Goal: Task Accomplishment & Management: Use online tool/utility

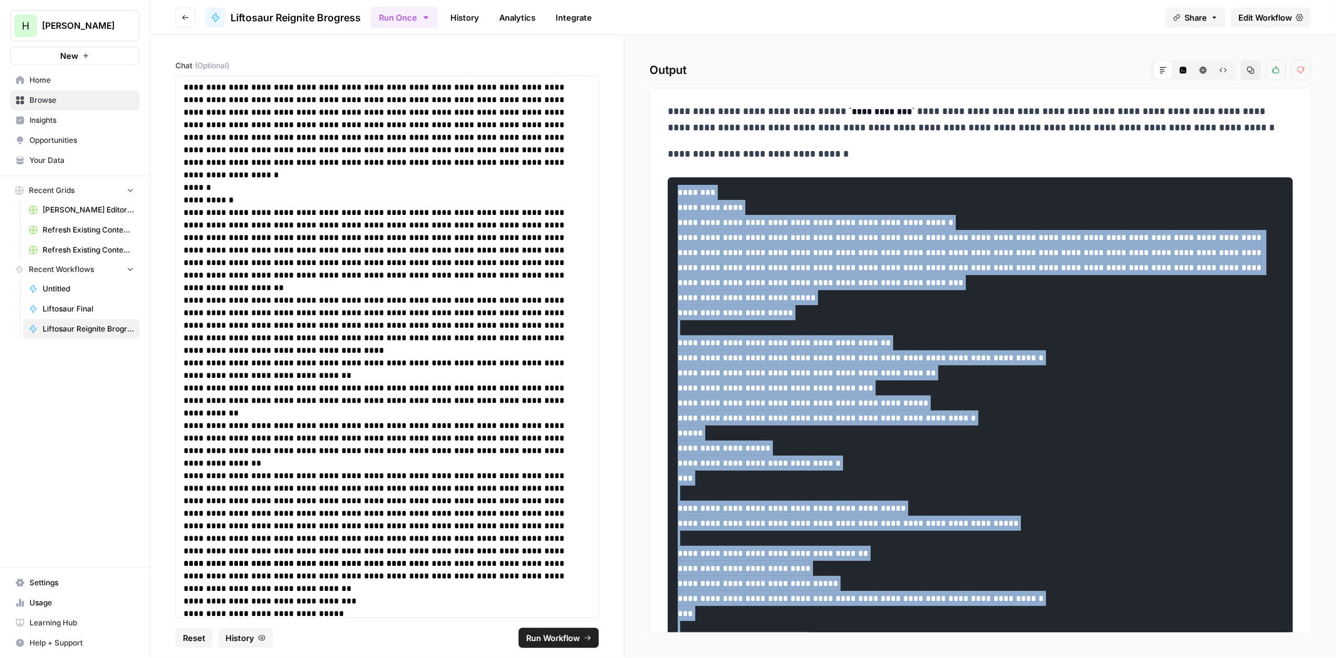
scroll to position [10806, 0]
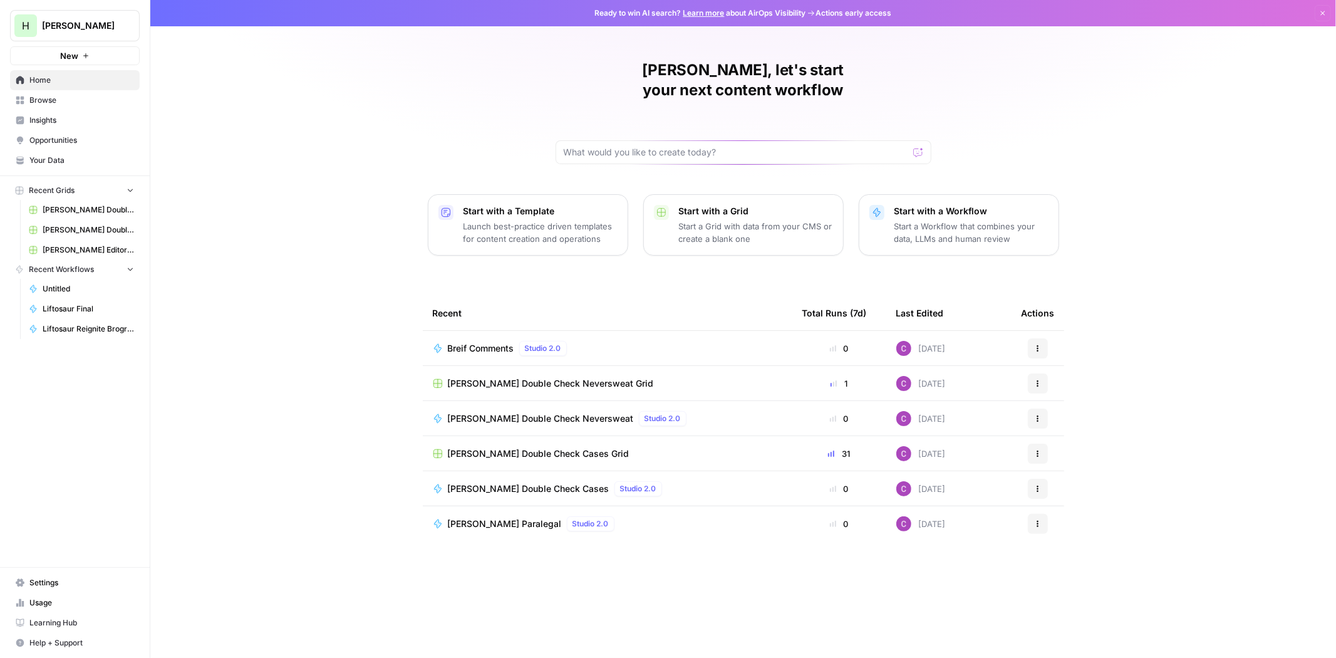
click at [39, 103] on span "Browse" at bounding box center [81, 100] width 105 height 11
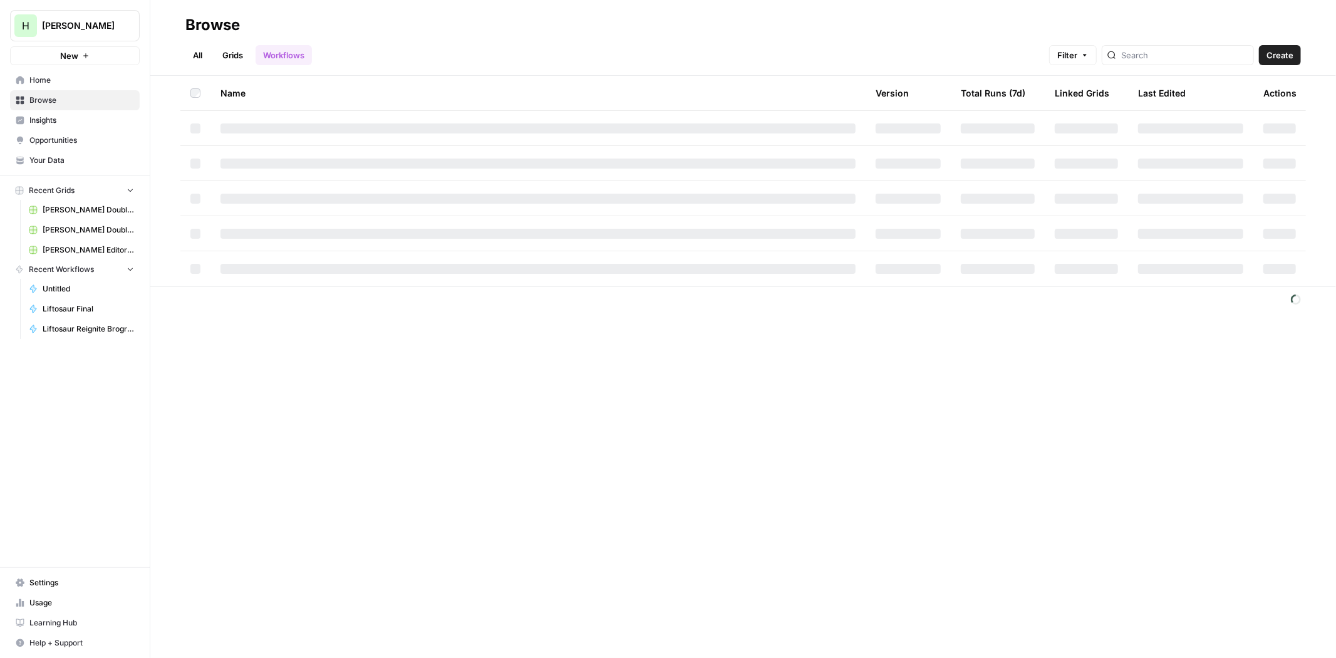
click at [234, 51] on link "Grids" at bounding box center [233, 55] width 36 height 20
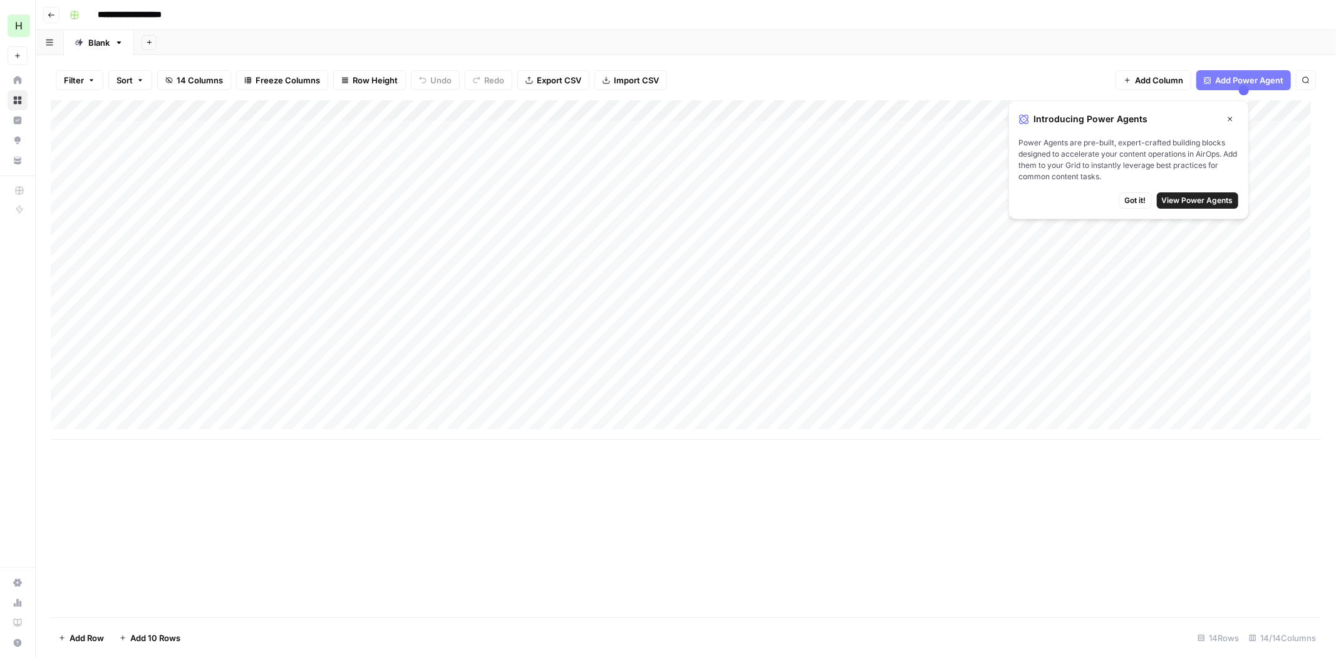
click at [1145, 201] on span "Got it!" at bounding box center [1135, 200] width 21 height 11
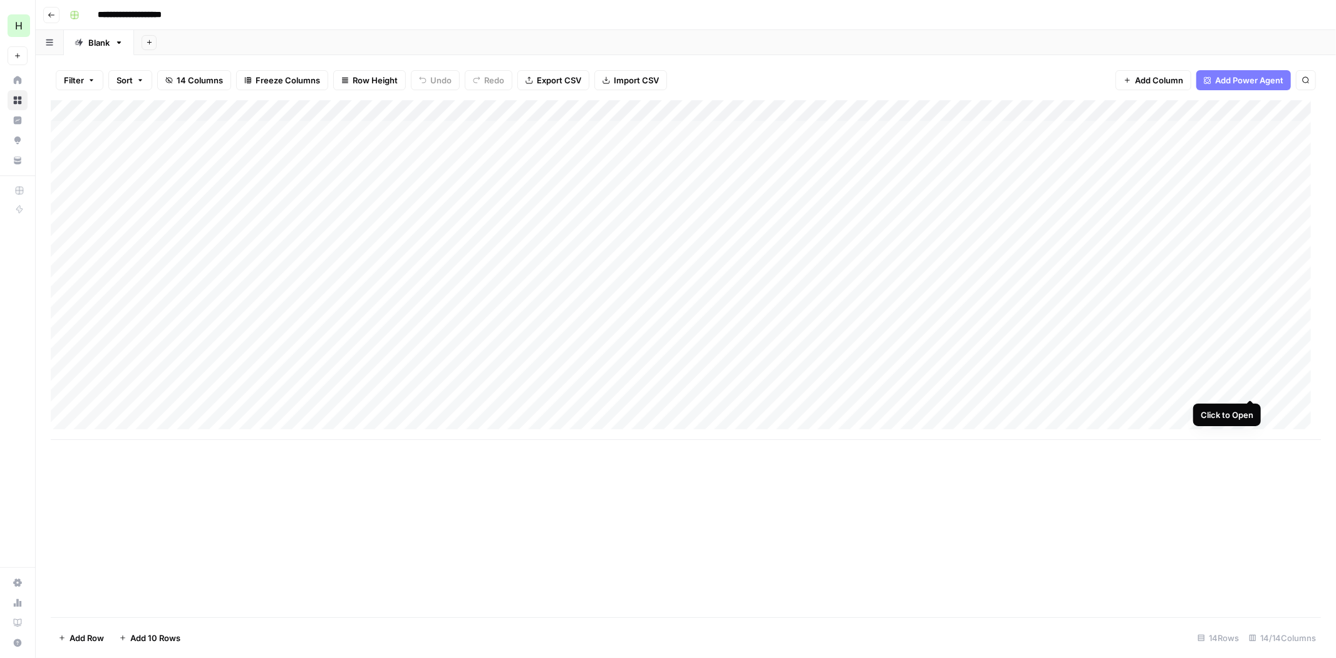
click at [1249, 385] on div "Add Column" at bounding box center [686, 270] width 1271 height 340
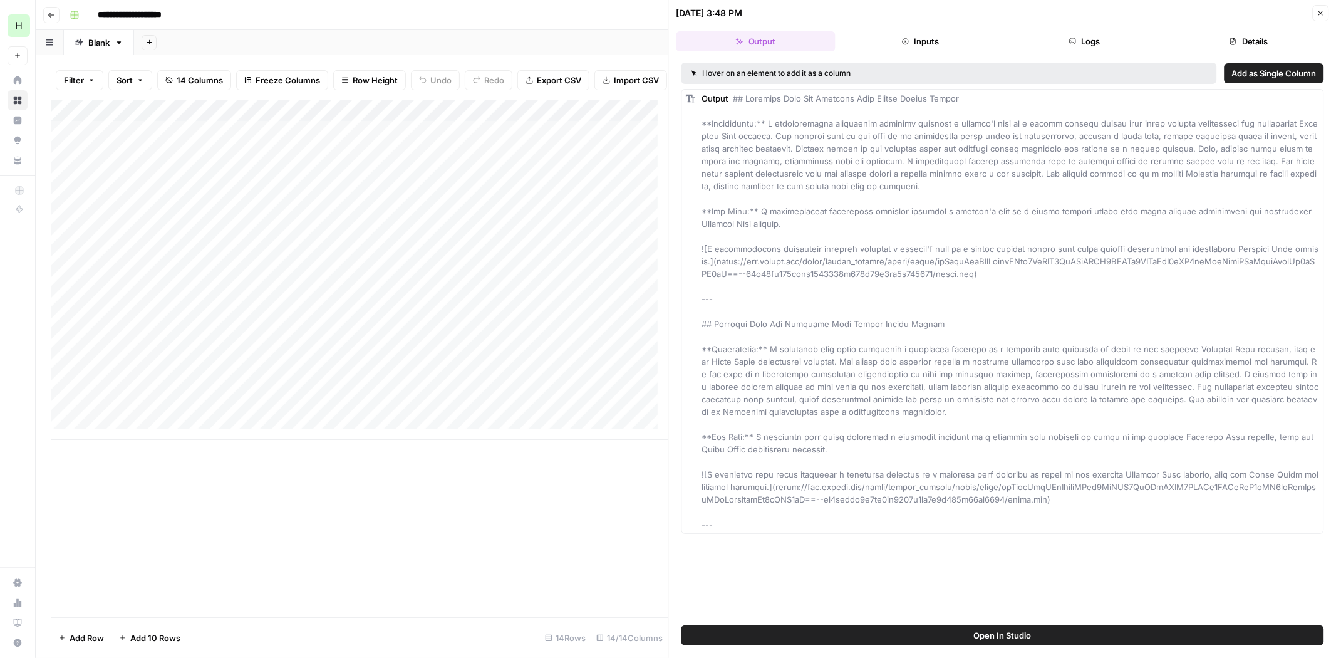
click at [1320, 8] on button "Close" at bounding box center [1321, 13] width 16 height 16
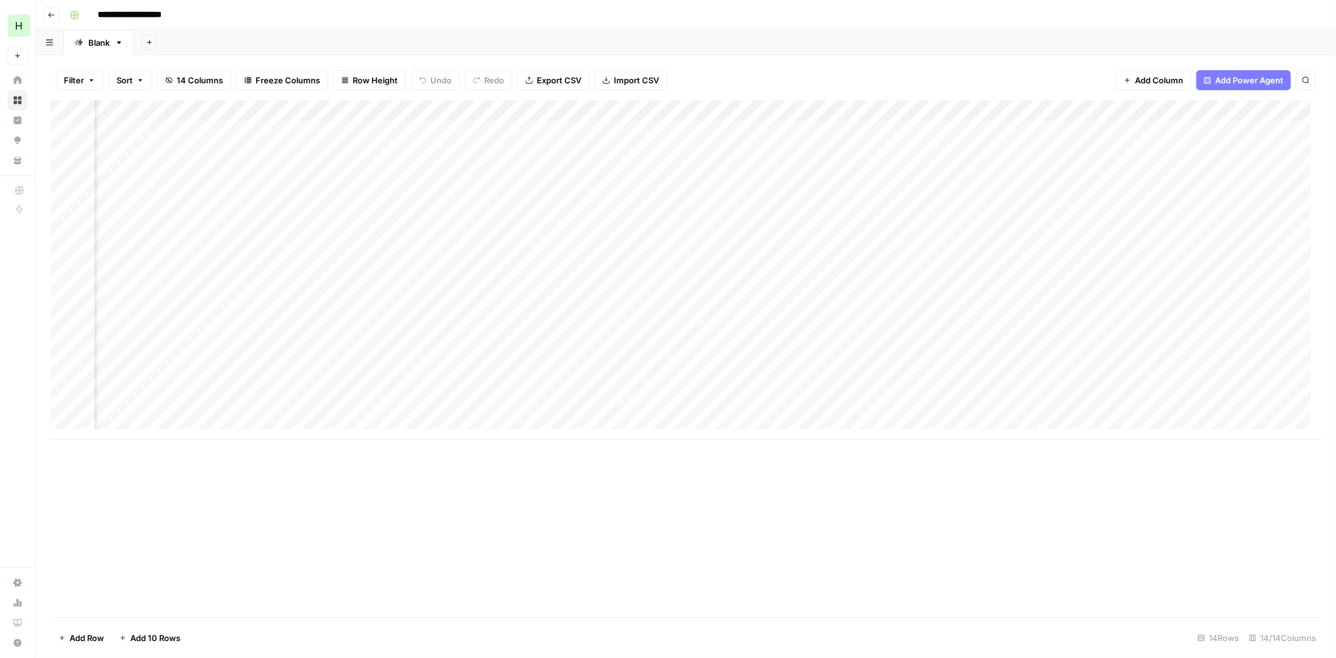
scroll to position [0, 279]
click at [1073, 392] on div "Add Column" at bounding box center [686, 270] width 1271 height 340
click at [1101, 383] on div "Add Column" at bounding box center [686, 270] width 1271 height 340
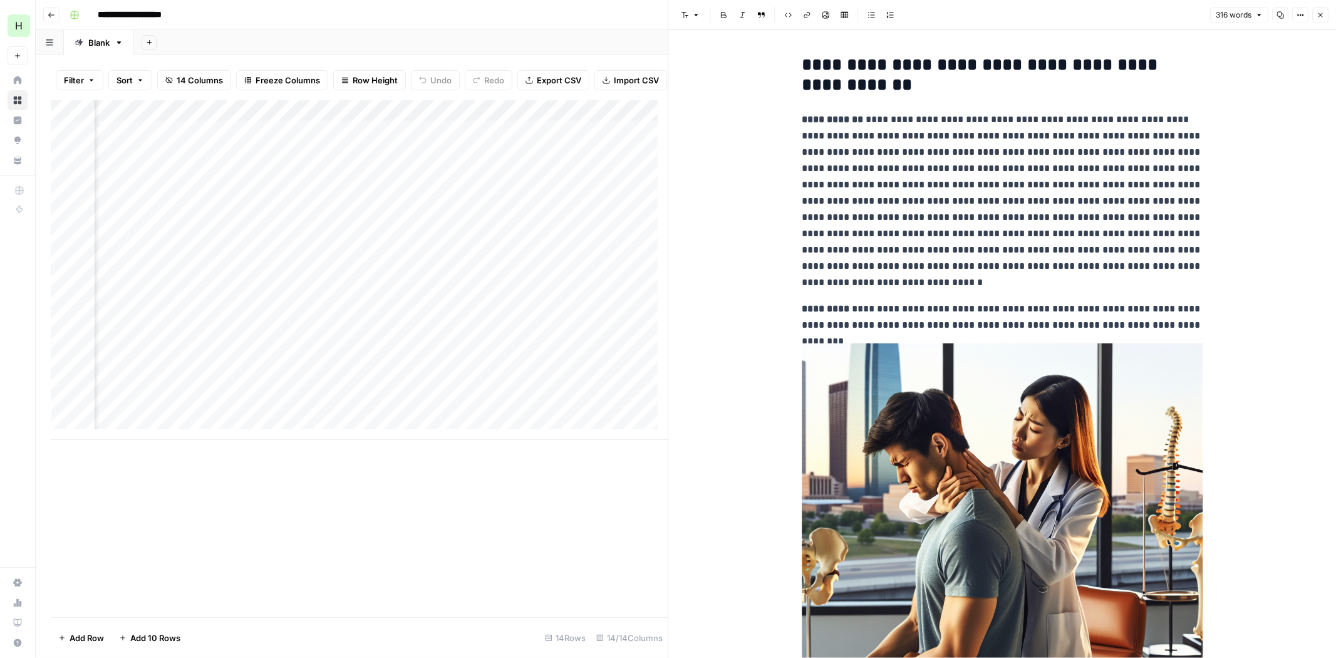
click at [1319, 15] on icon "button" at bounding box center [1321, 15] width 8 height 8
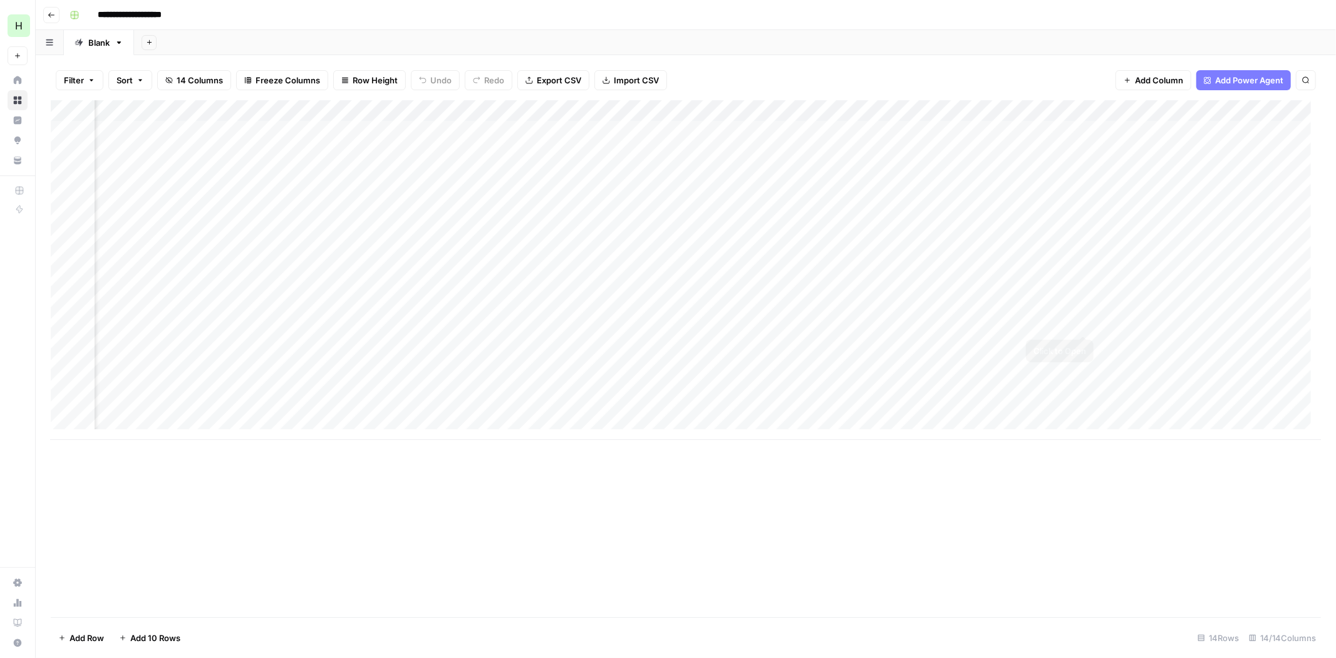
click at [1082, 323] on div "Add Column" at bounding box center [686, 270] width 1271 height 340
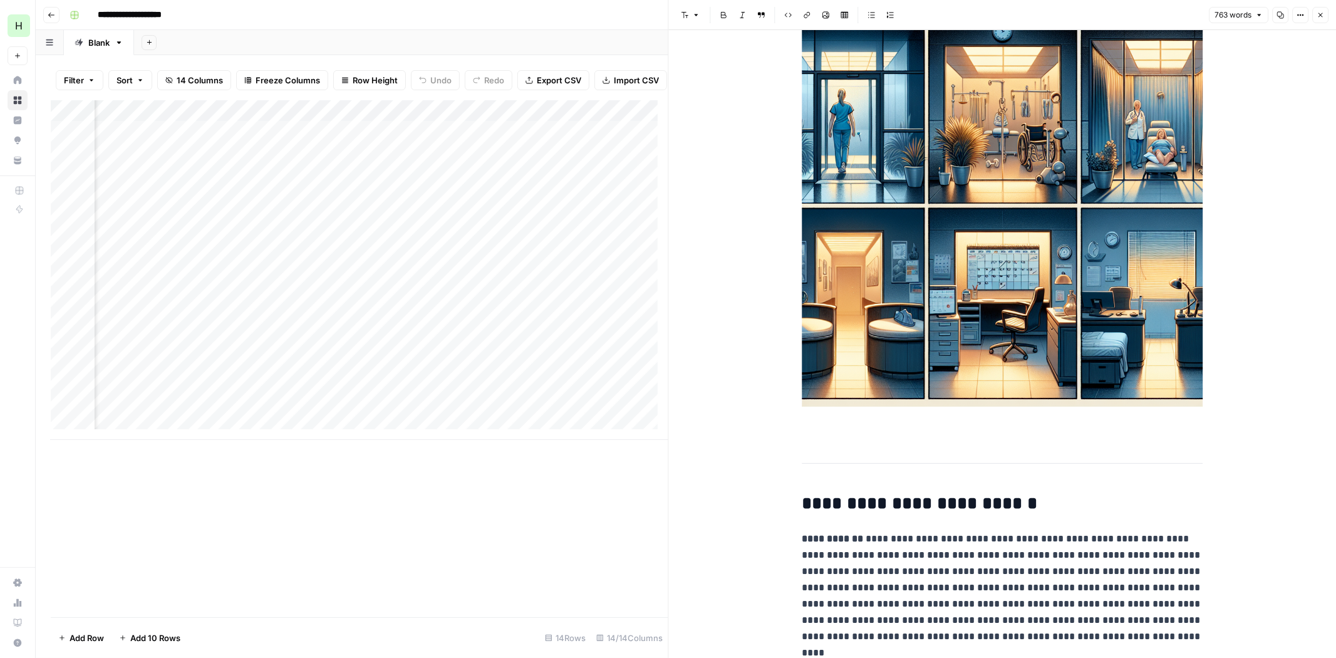
scroll to position [1809, 0]
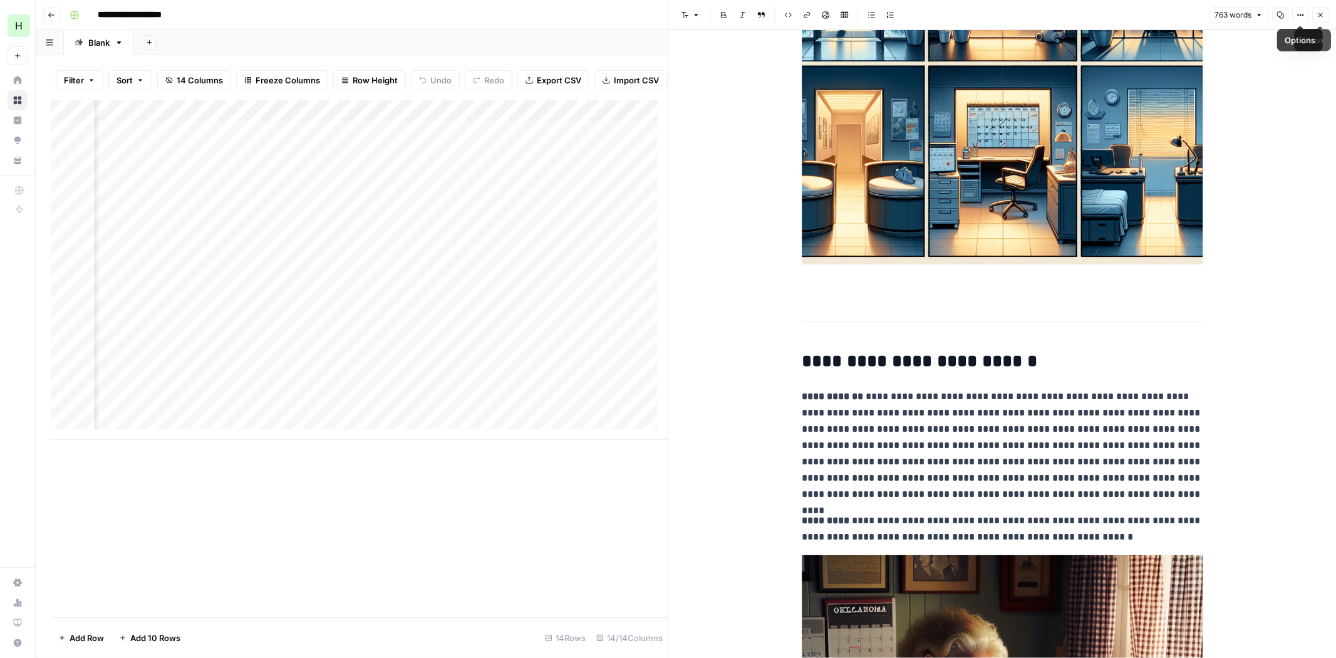
click at [1322, 17] on icon "button" at bounding box center [1321, 15] width 8 height 8
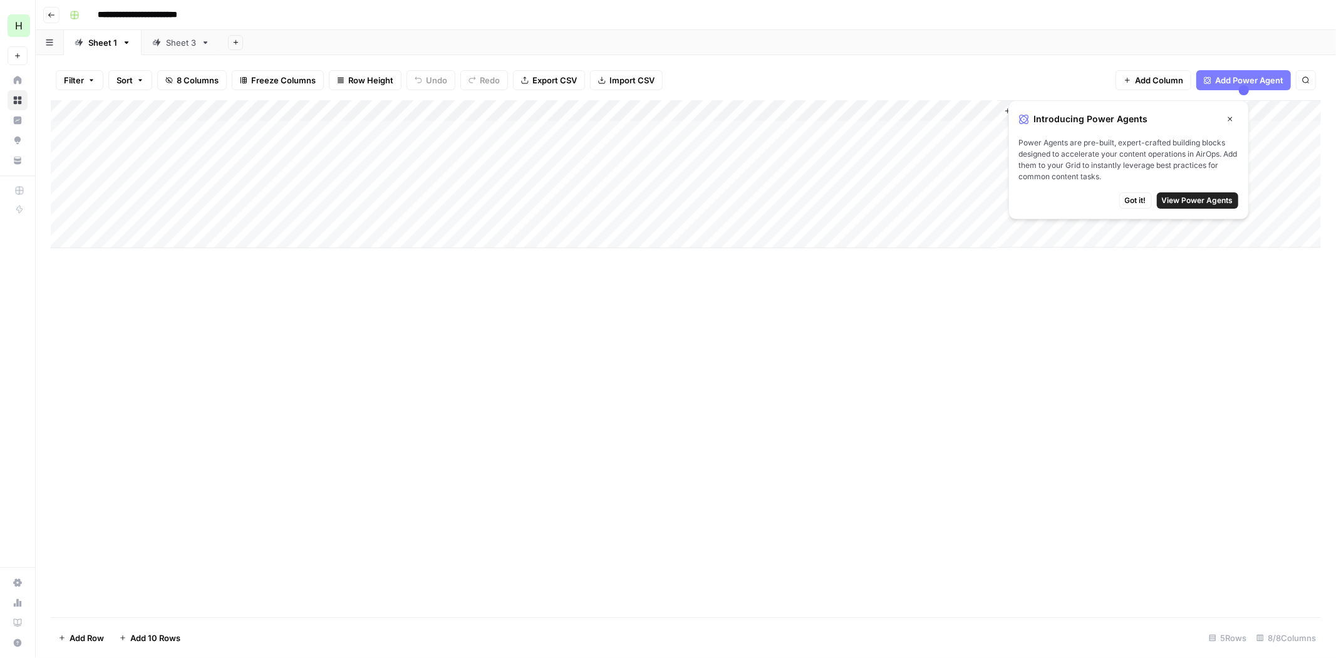
click at [1227, 122] on icon "button" at bounding box center [1231, 119] width 8 height 8
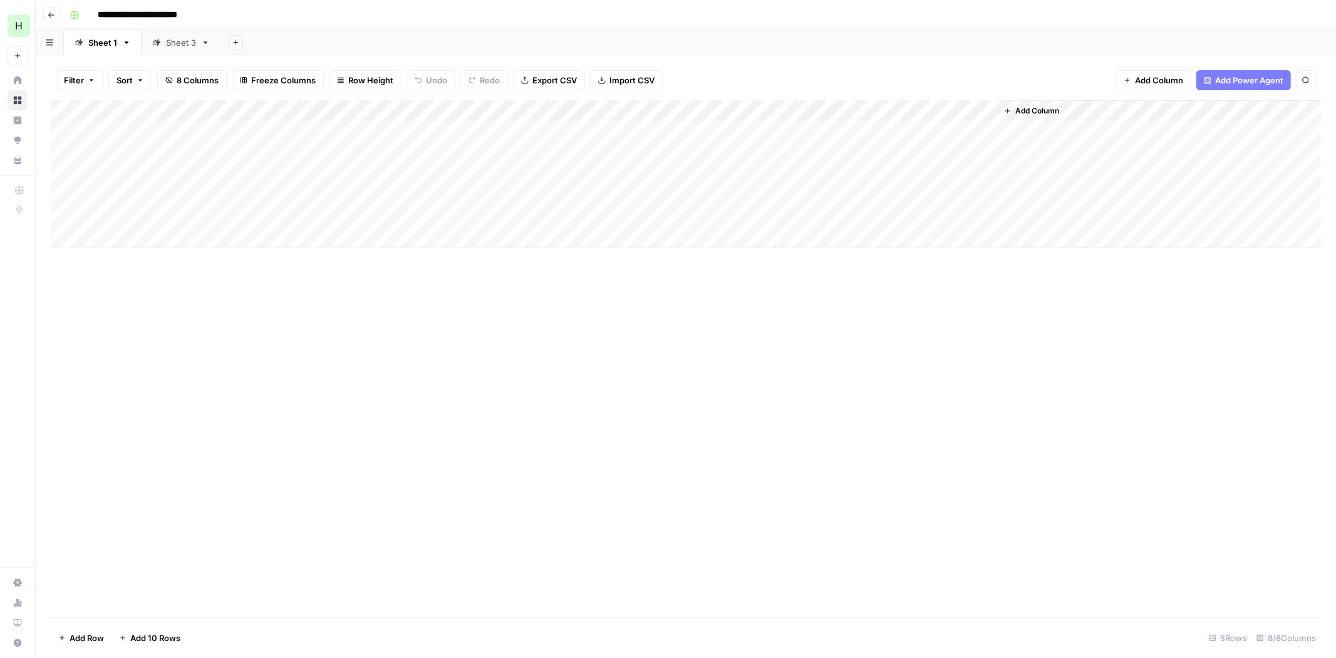
click at [991, 147] on div "Add Column" at bounding box center [686, 174] width 1271 height 148
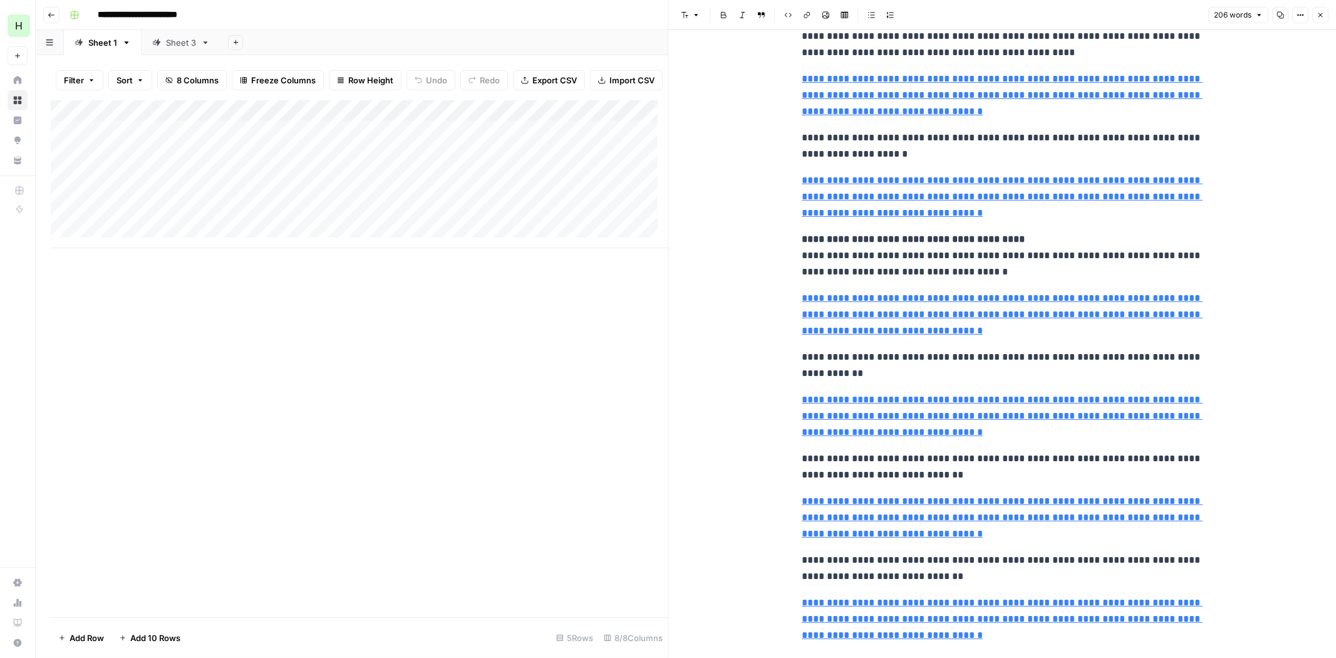
scroll to position [398, 0]
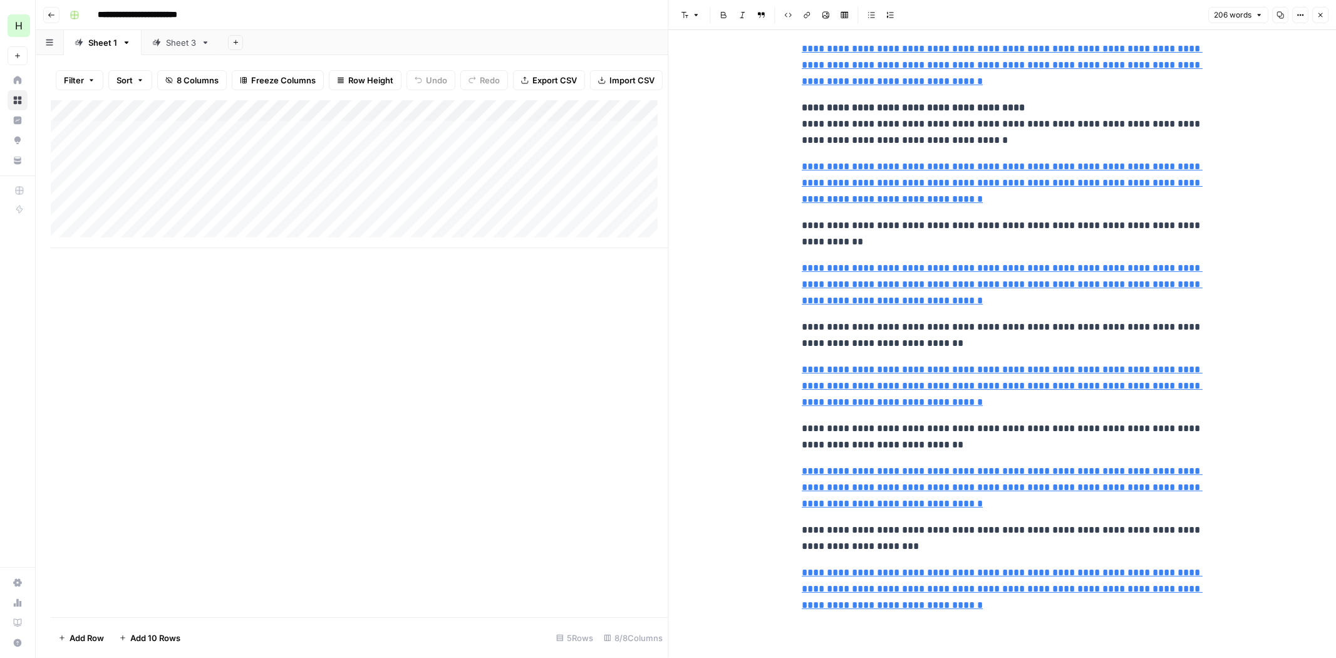
click at [1319, 16] on icon "button" at bounding box center [1321, 15] width 8 height 8
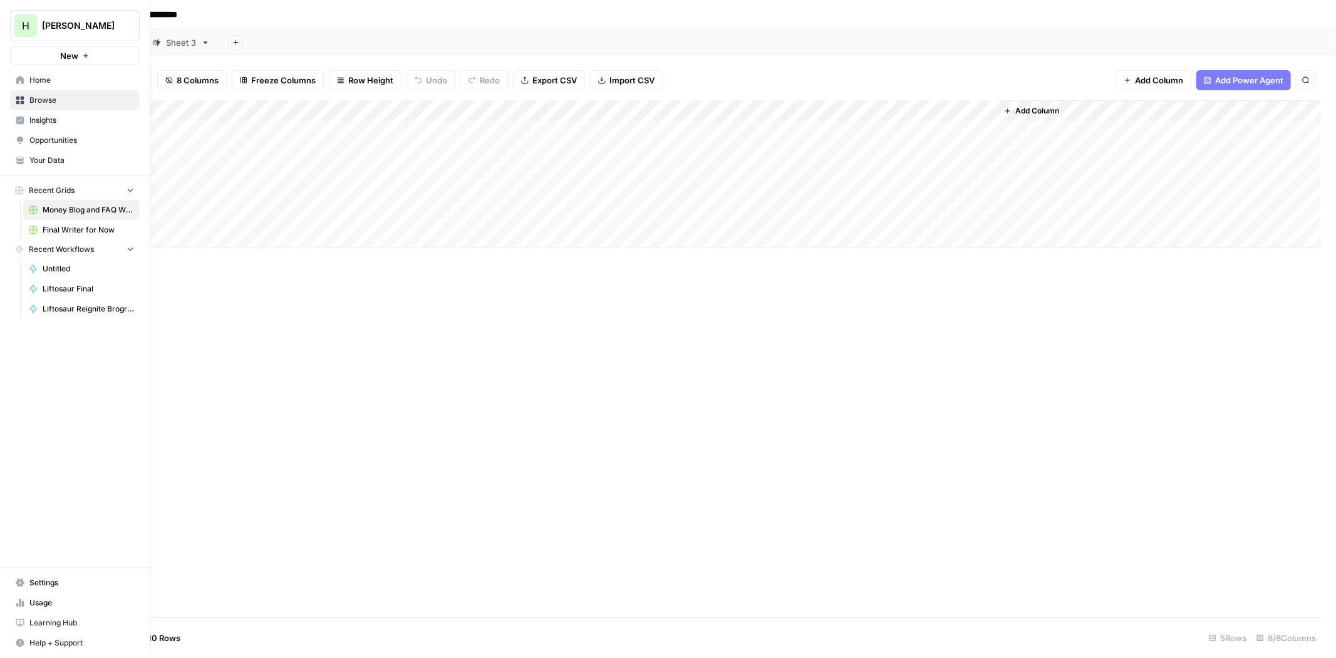
click at [35, 96] on span "Browse" at bounding box center [81, 100] width 105 height 11
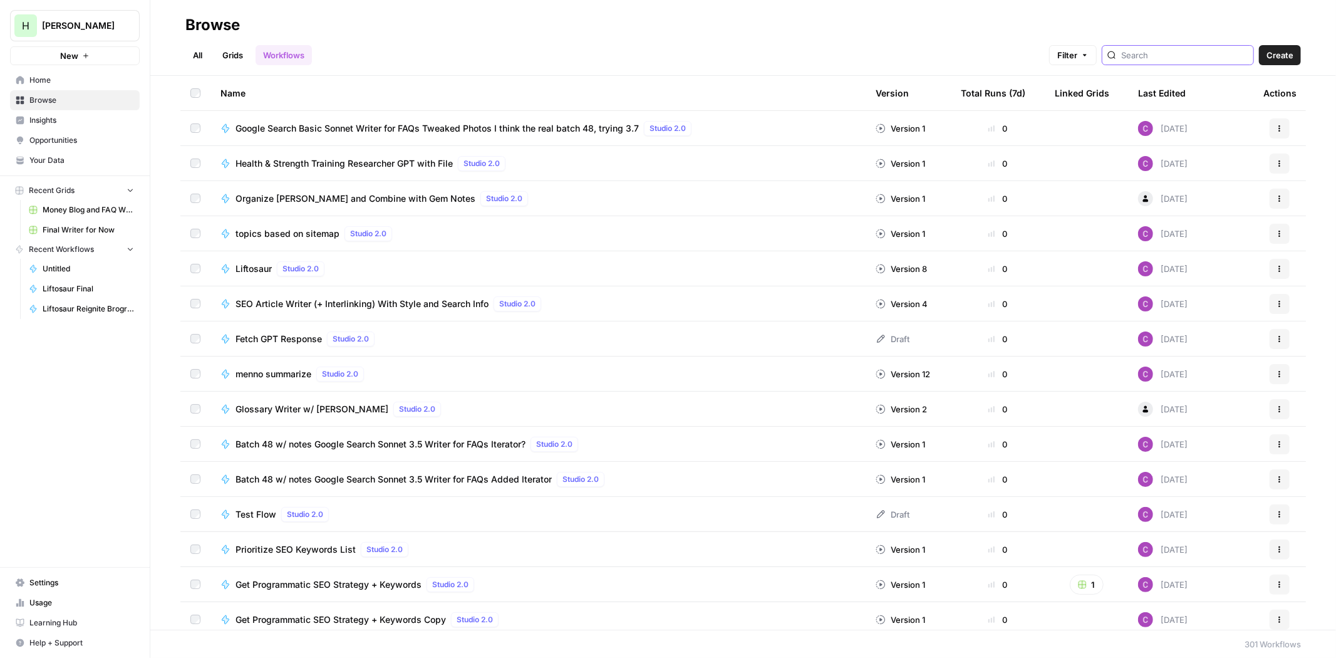
click at [1188, 56] on input "search" at bounding box center [1184, 55] width 127 height 13
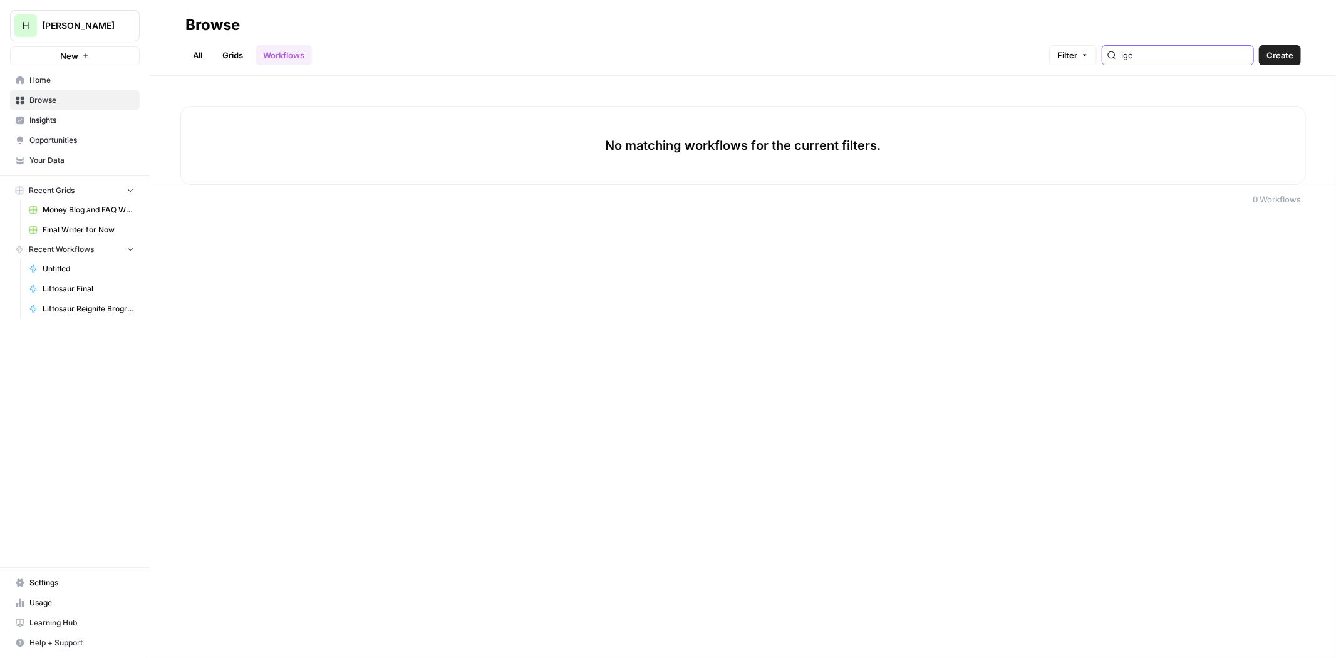
click at [1188, 56] on input "ige" at bounding box center [1184, 55] width 127 height 13
type input "image"
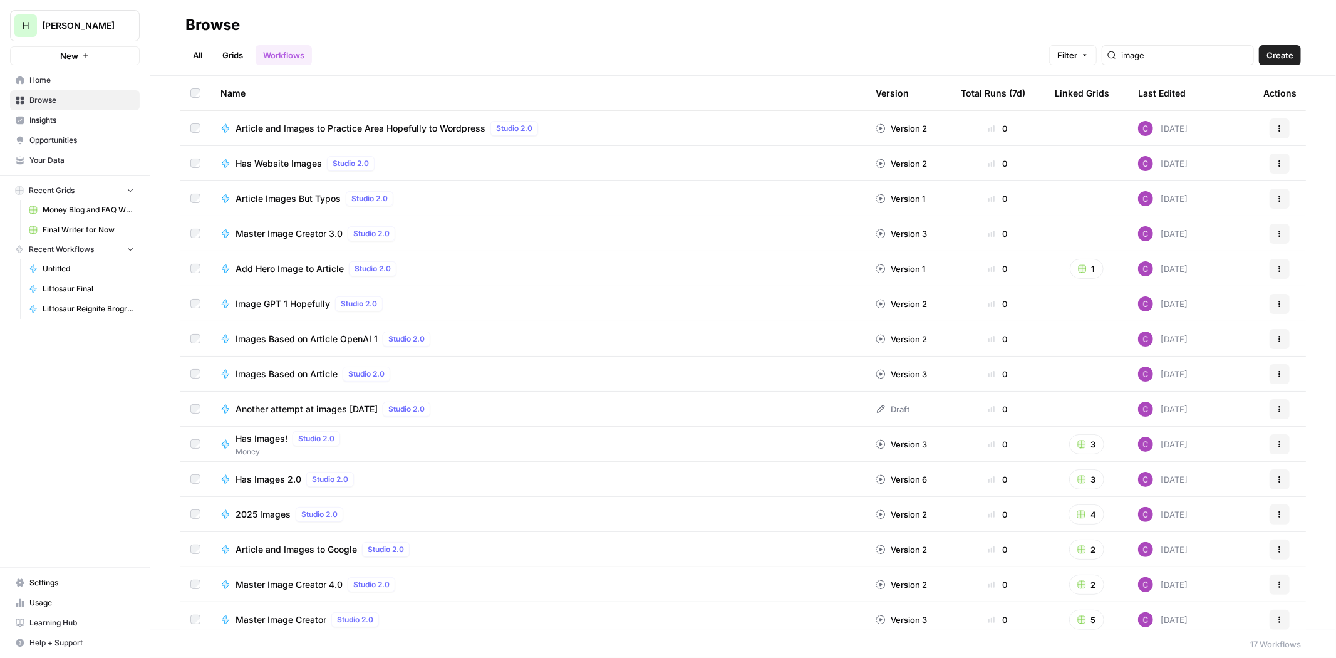
click at [1068, 92] on div "Linked Grids" at bounding box center [1082, 93] width 55 height 34
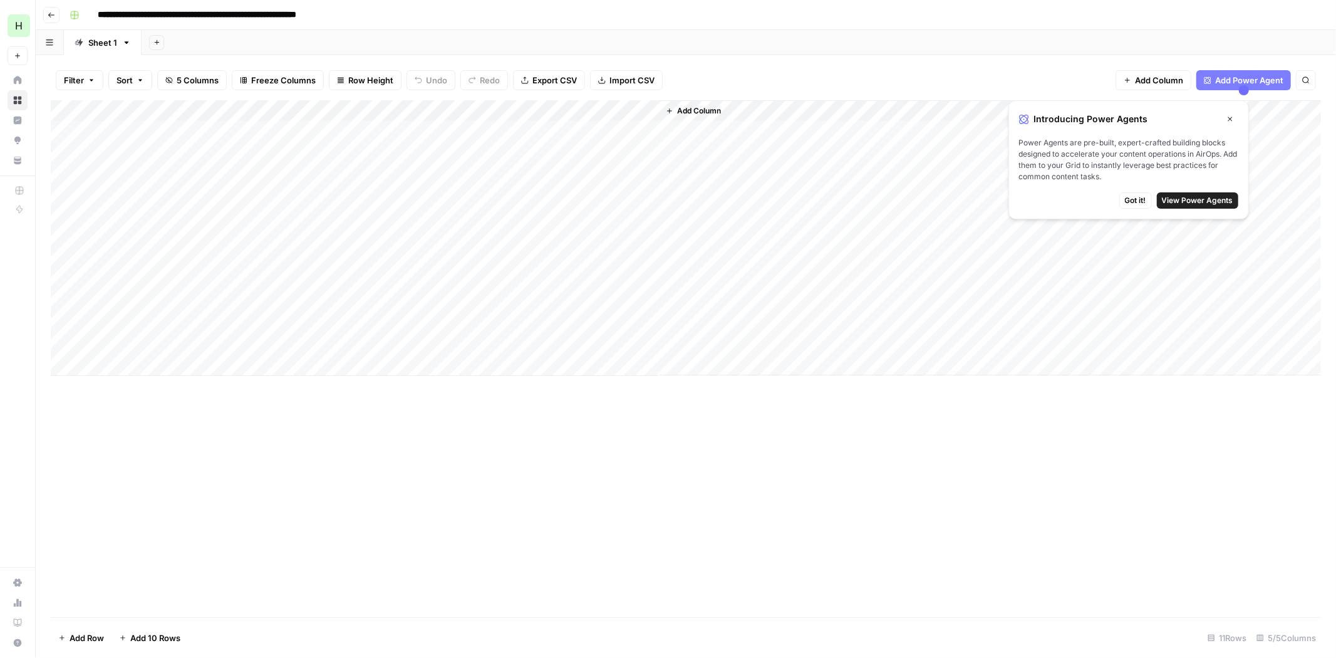
click at [1131, 198] on span "Got it!" at bounding box center [1135, 200] width 21 height 11
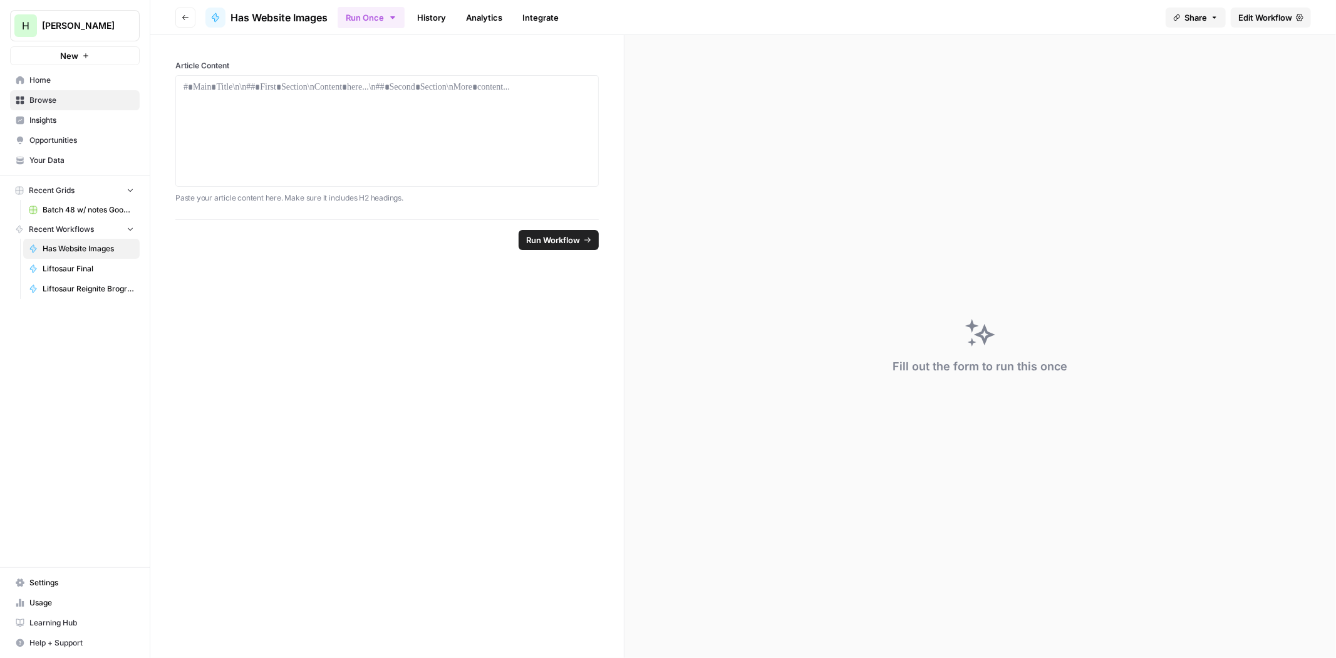
click at [424, 14] on link "History" at bounding box center [432, 18] width 44 height 20
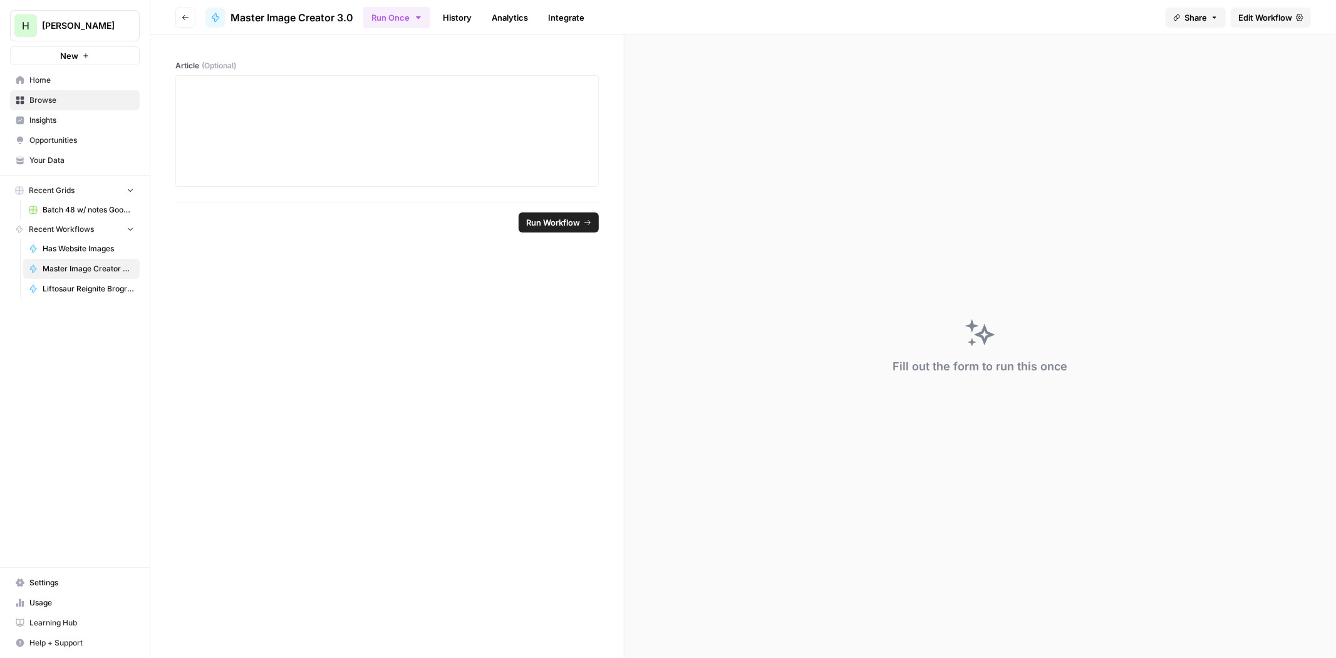
click at [455, 17] on link "History" at bounding box center [457, 18] width 44 height 20
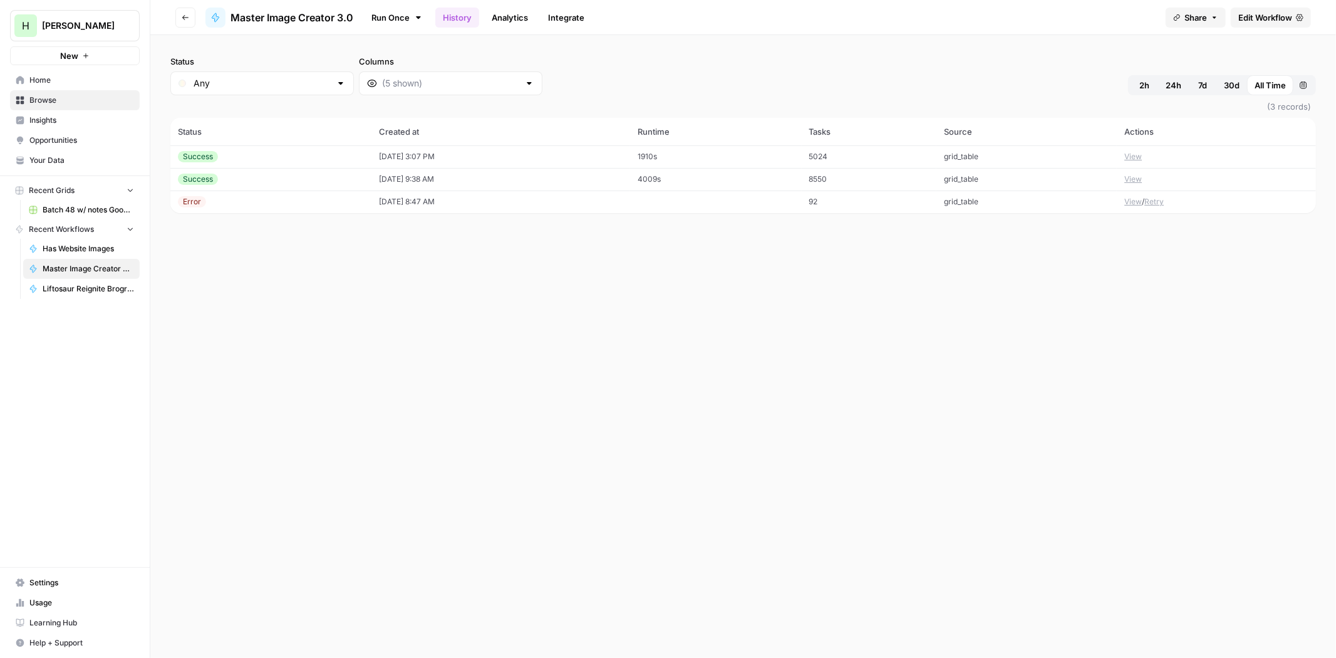
click at [1148, 152] on td "View" at bounding box center [1216, 156] width 199 height 23
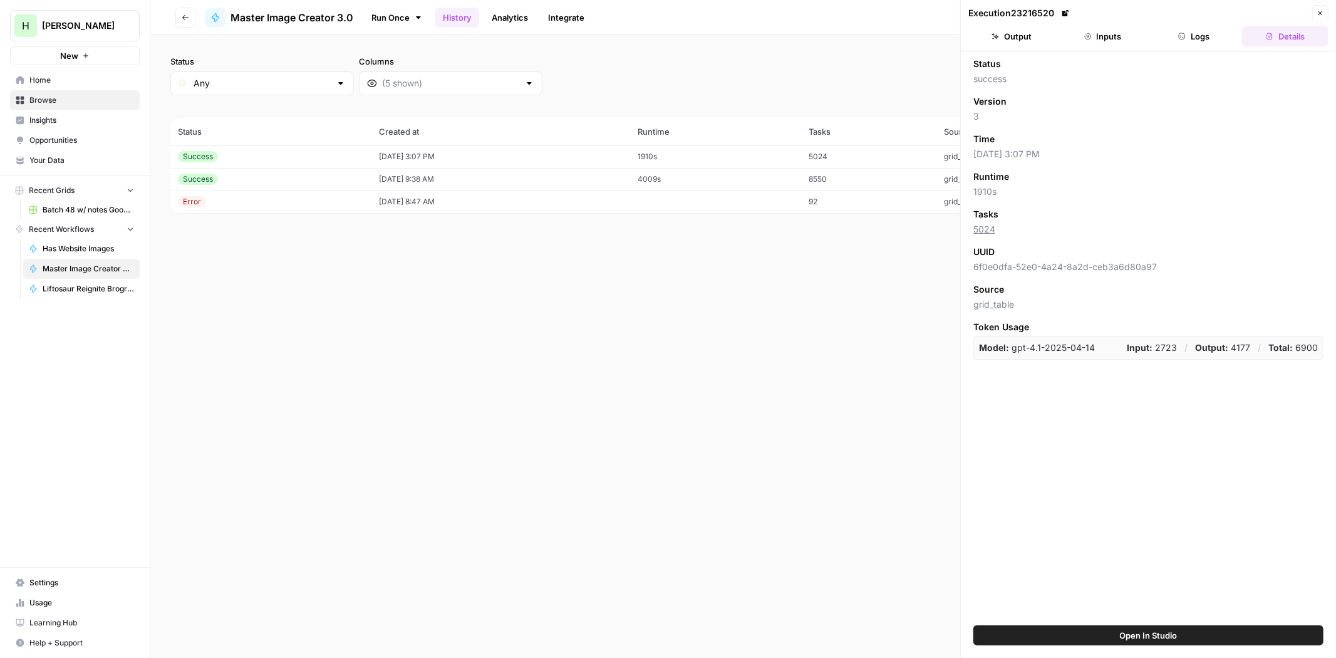
click at [1024, 31] on button "Output" at bounding box center [1012, 36] width 86 height 20
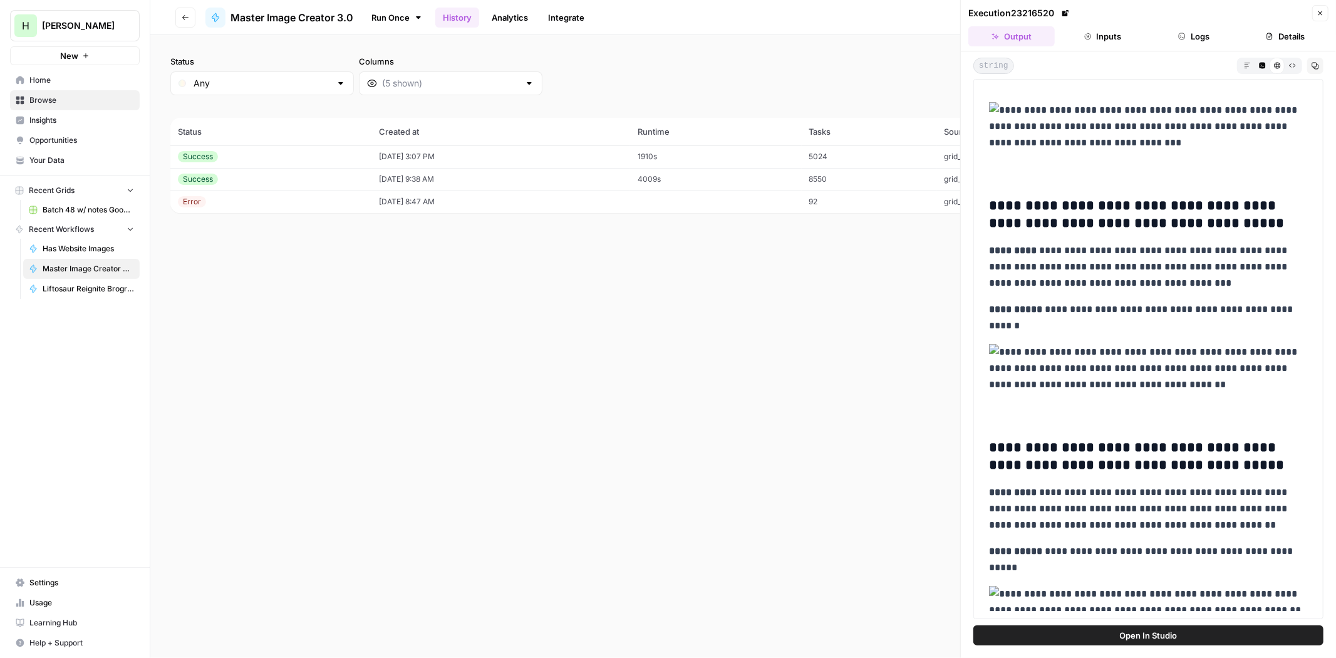
click at [398, 19] on link "Run Once" at bounding box center [396, 17] width 67 height 21
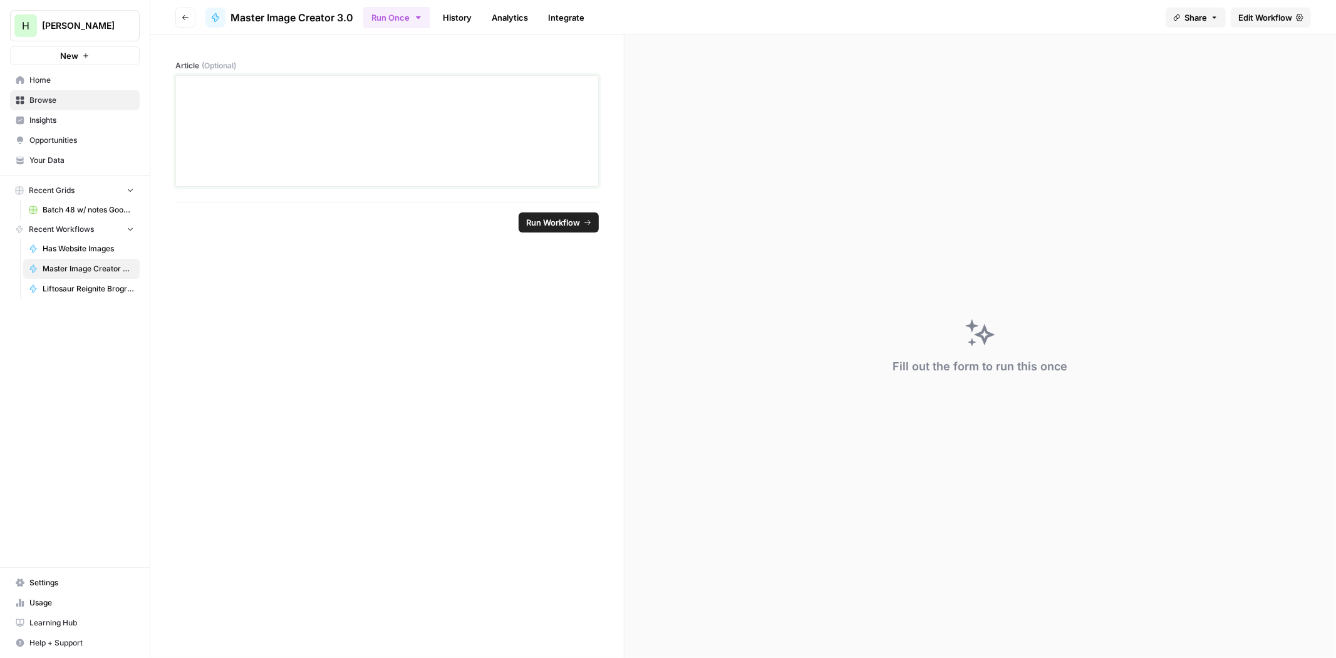
click at [410, 161] on div at bounding box center [387, 131] width 407 height 100
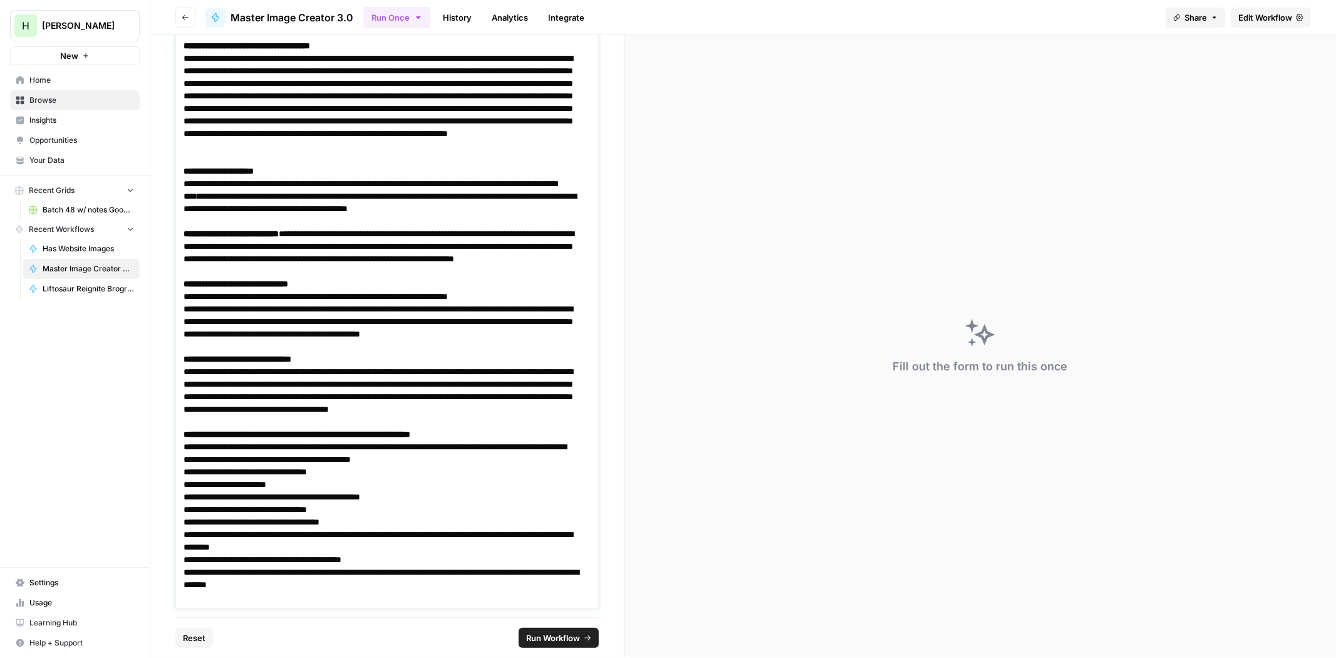
scroll to position [850, 0]
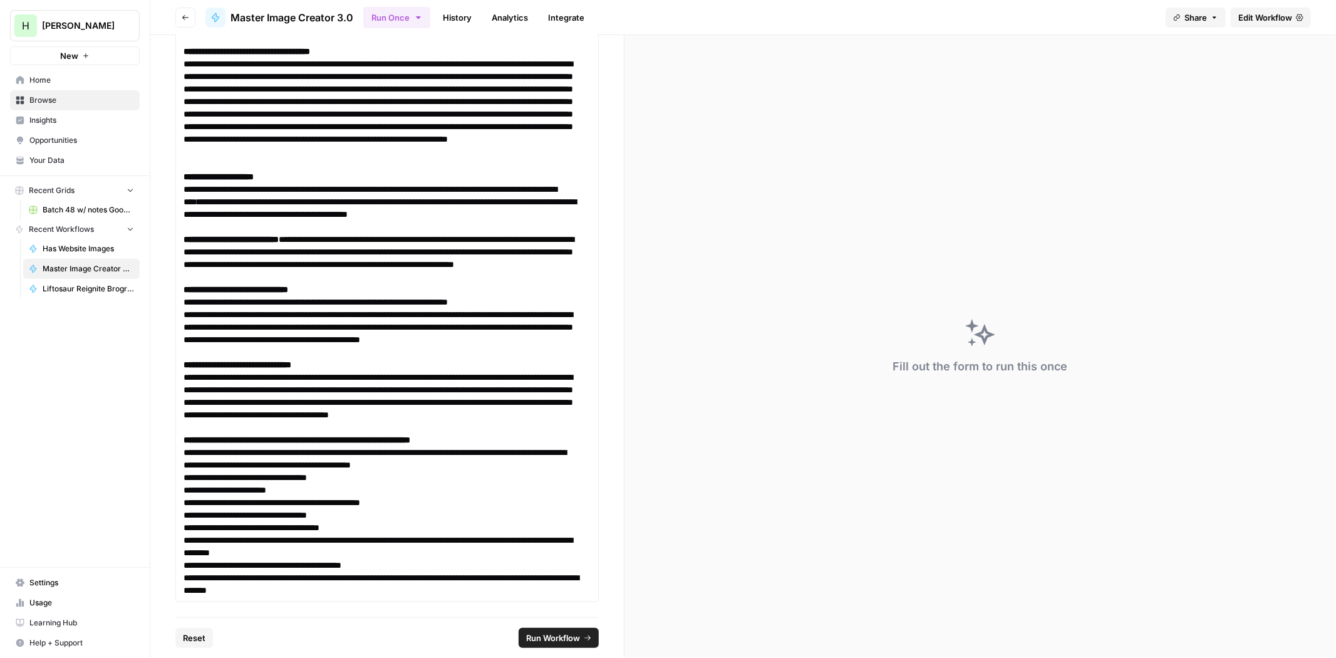
click at [574, 635] on span "Run Workflow" at bounding box center [553, 638] width 54 height 13
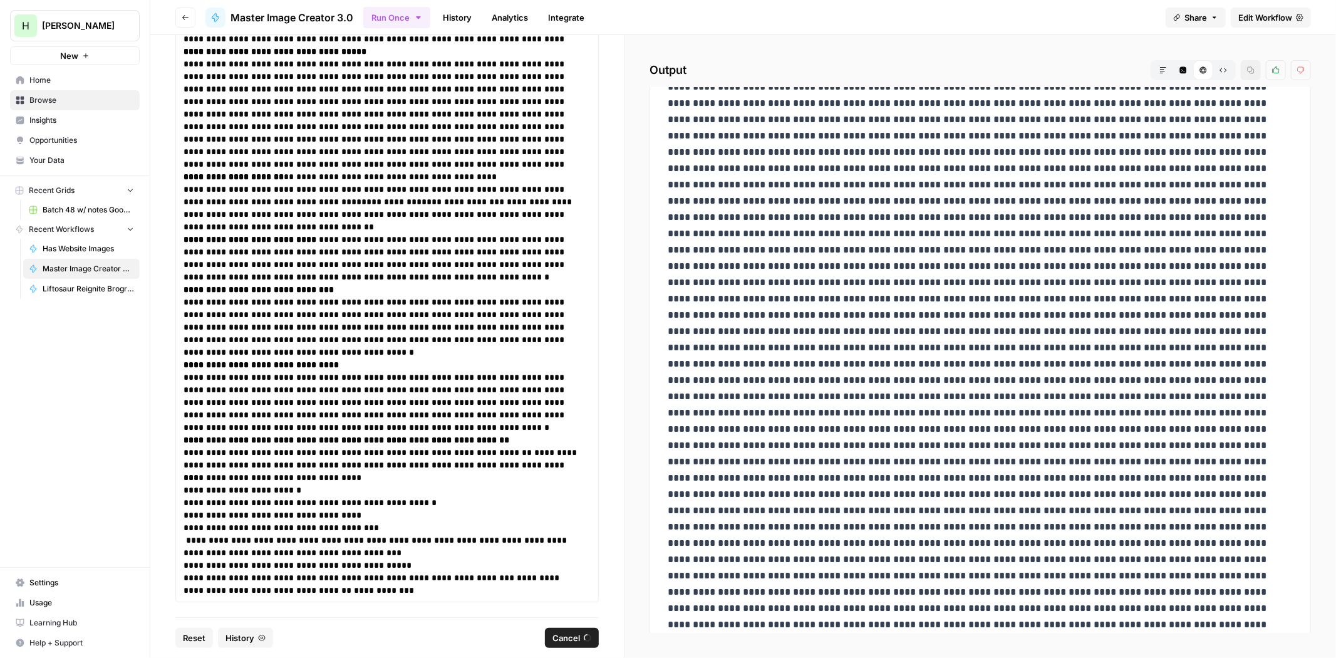
scroll to position [920, 0]
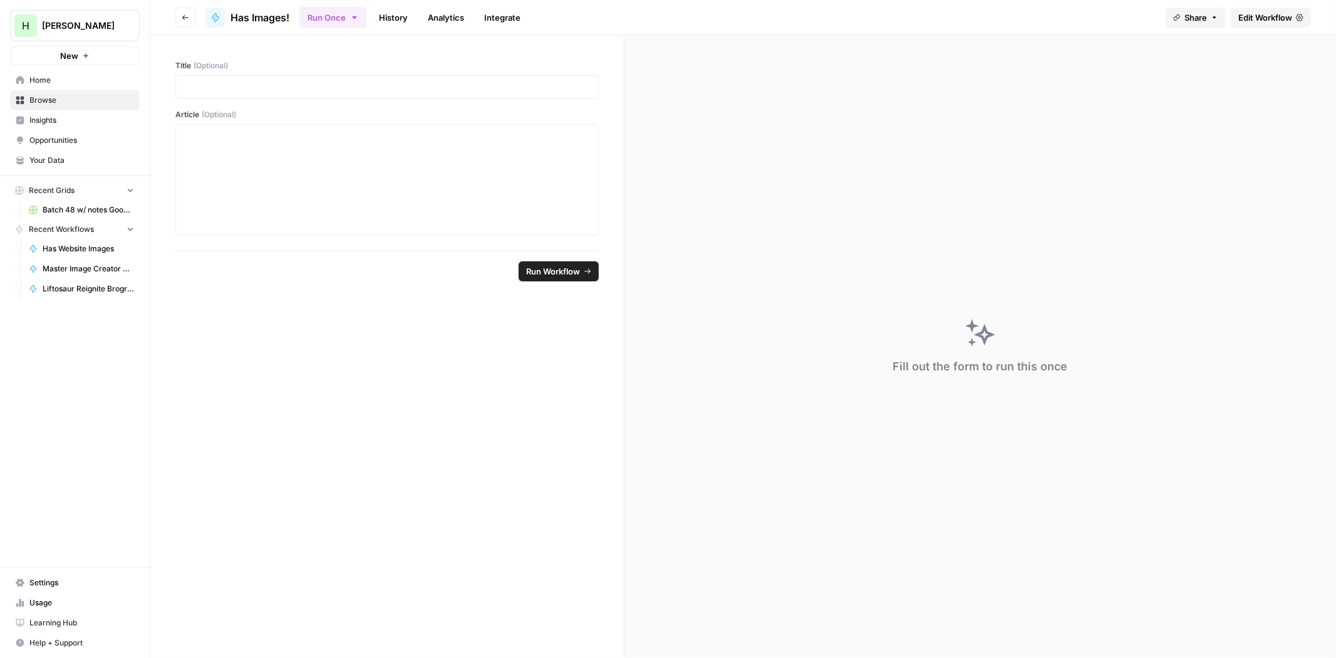
click at [397, 19] on link "History" at bounding box center [394, 18] width 44 height 20
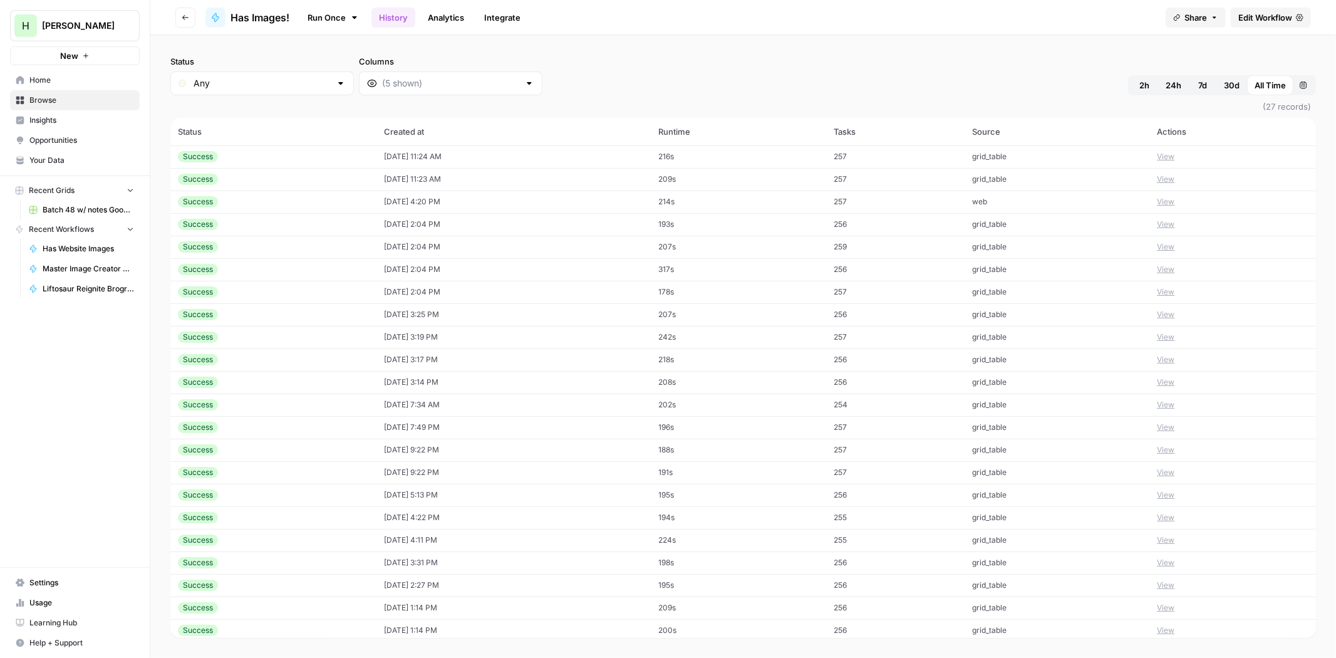
click at [1163, 158] on button "View" at bounding box center [1166, 156] width 18 height 11
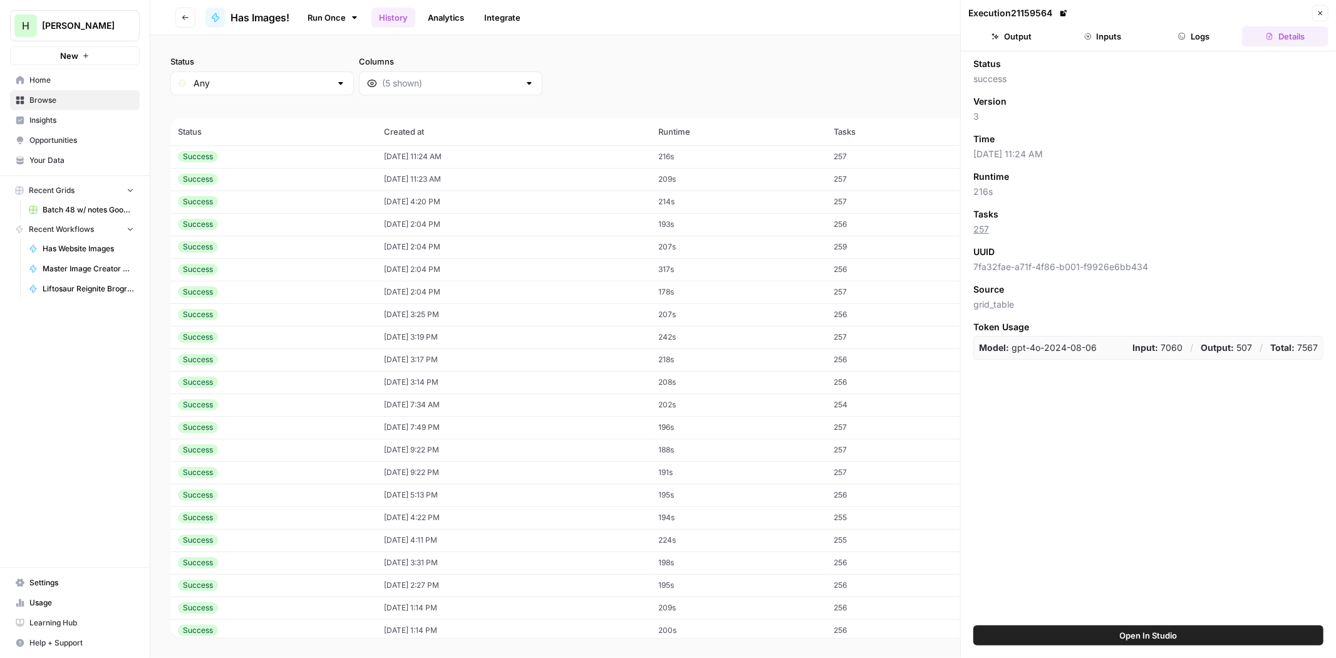
click at [1019, 38] on button "Output" at bounding box center [1012, 36] width 86 height 20
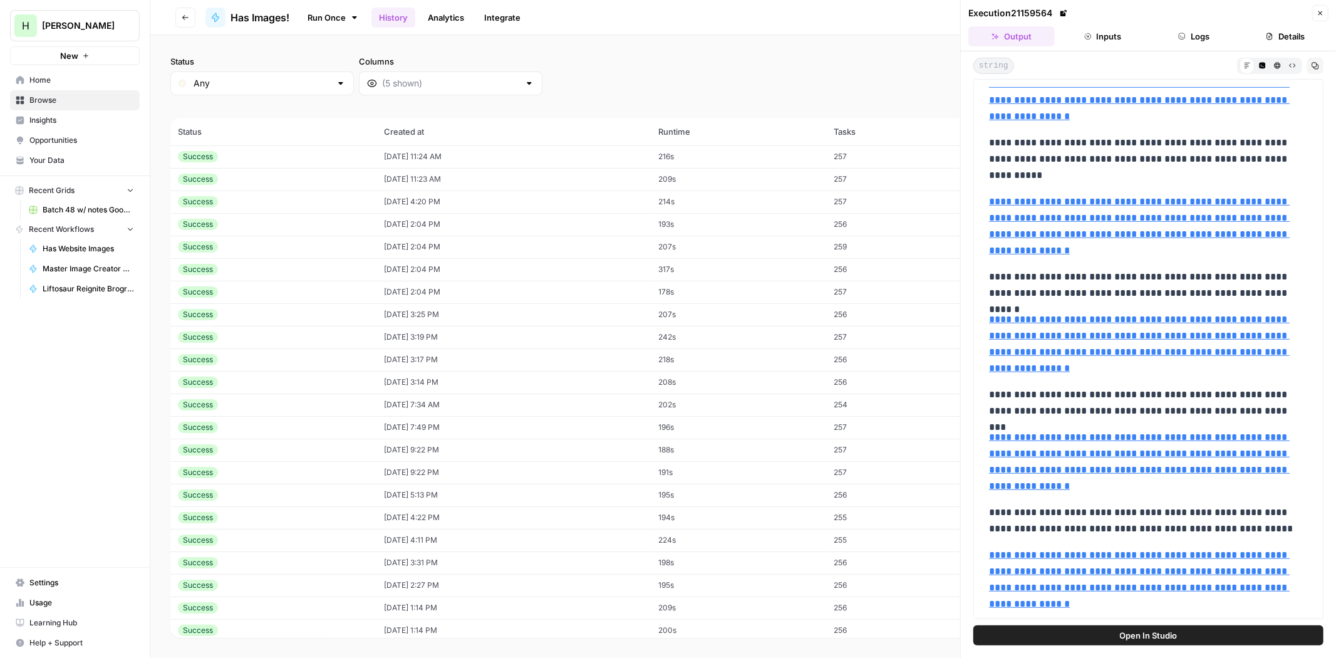
scroll to position [487, 0]
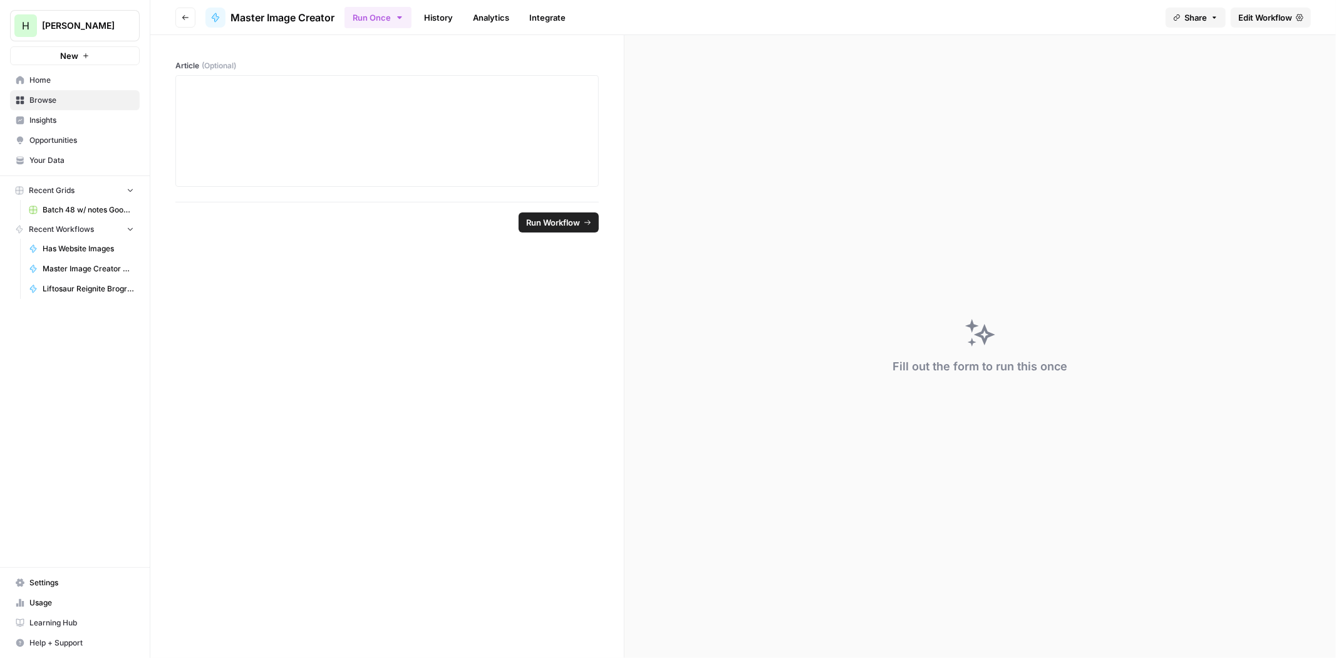
click at [437, 16] on link "History" at bounding box center [439, 18] width 44 height 20
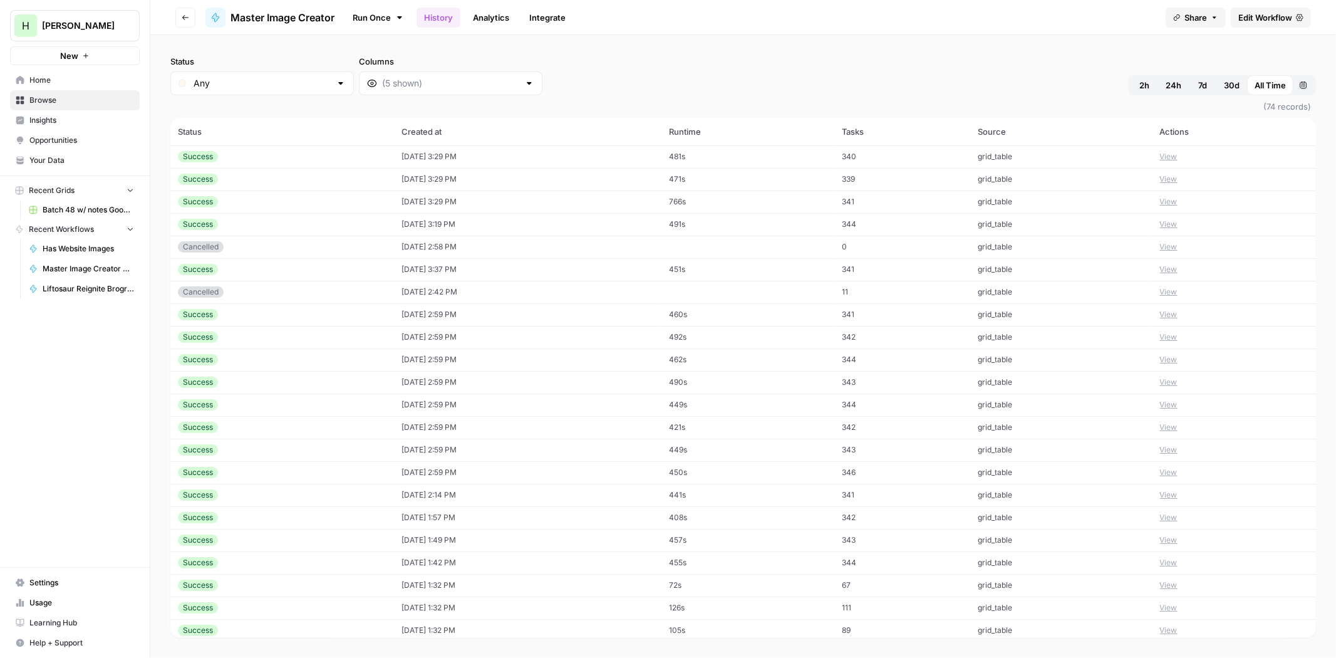
click at [1160, 153] on td "View" at bounding box center [1235, 156] width 164 height 23
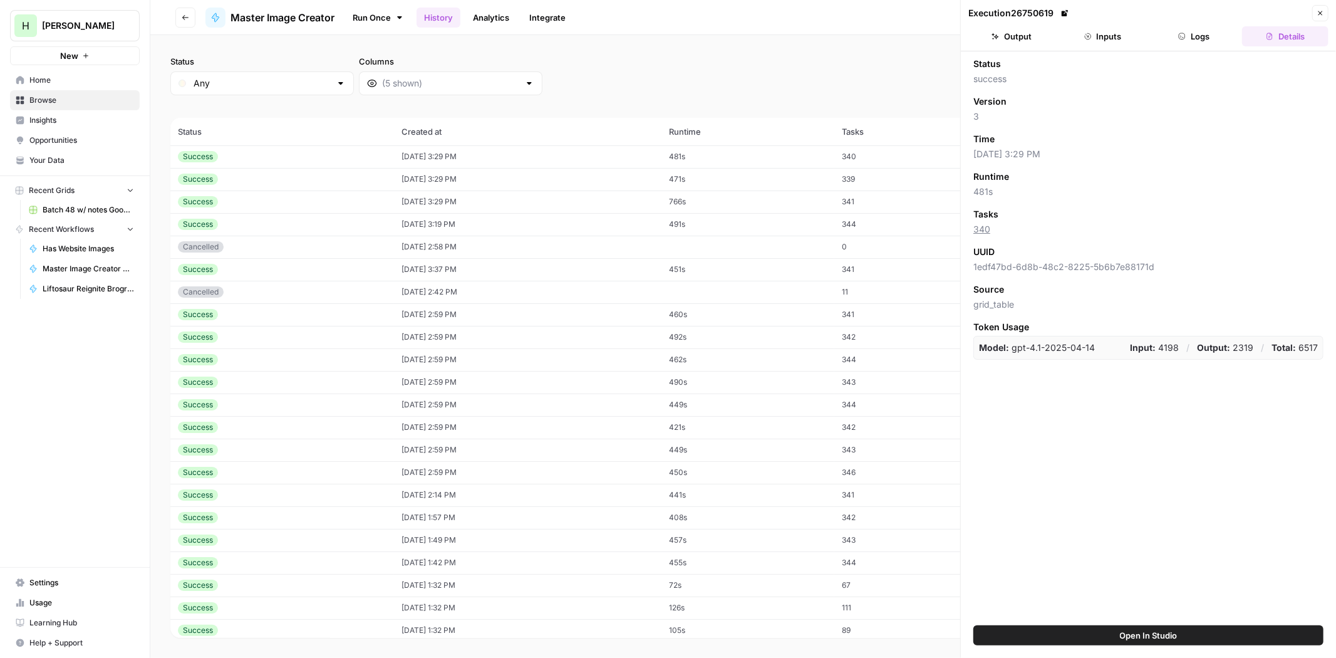
click at [1025, 36] on button "Output" at bounding box center [1012, 36] width 86 height 20
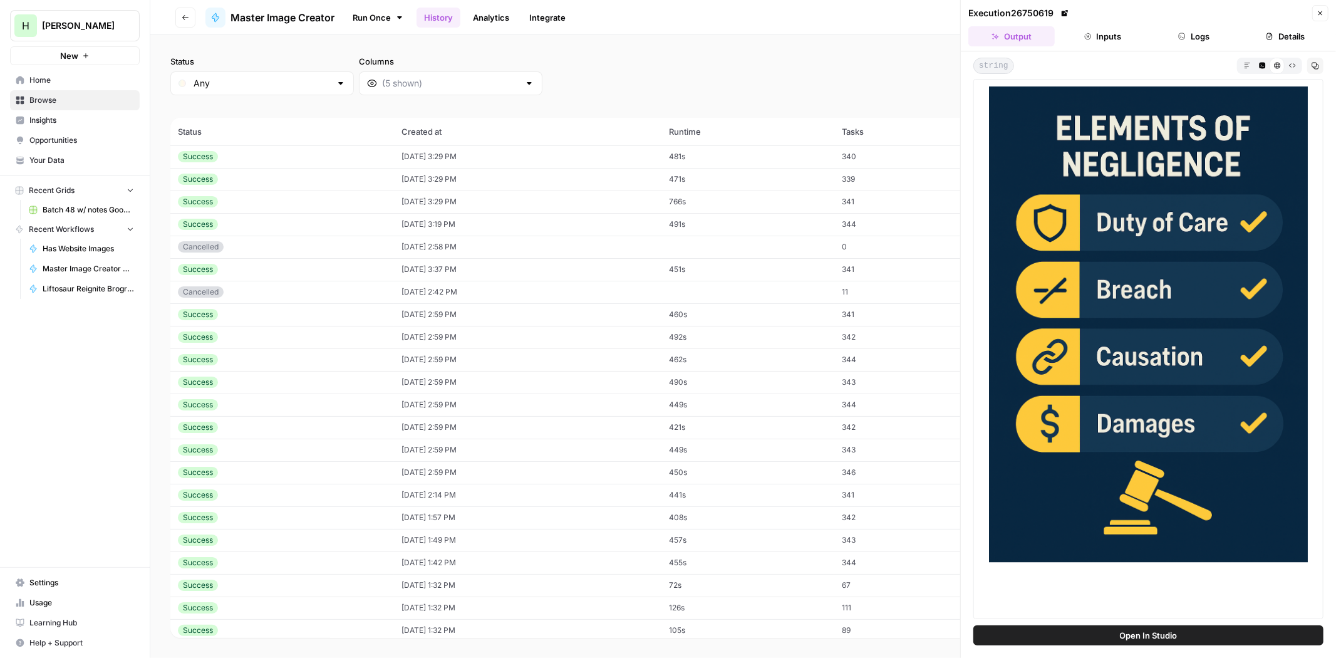
scroll to position [2784, 0]
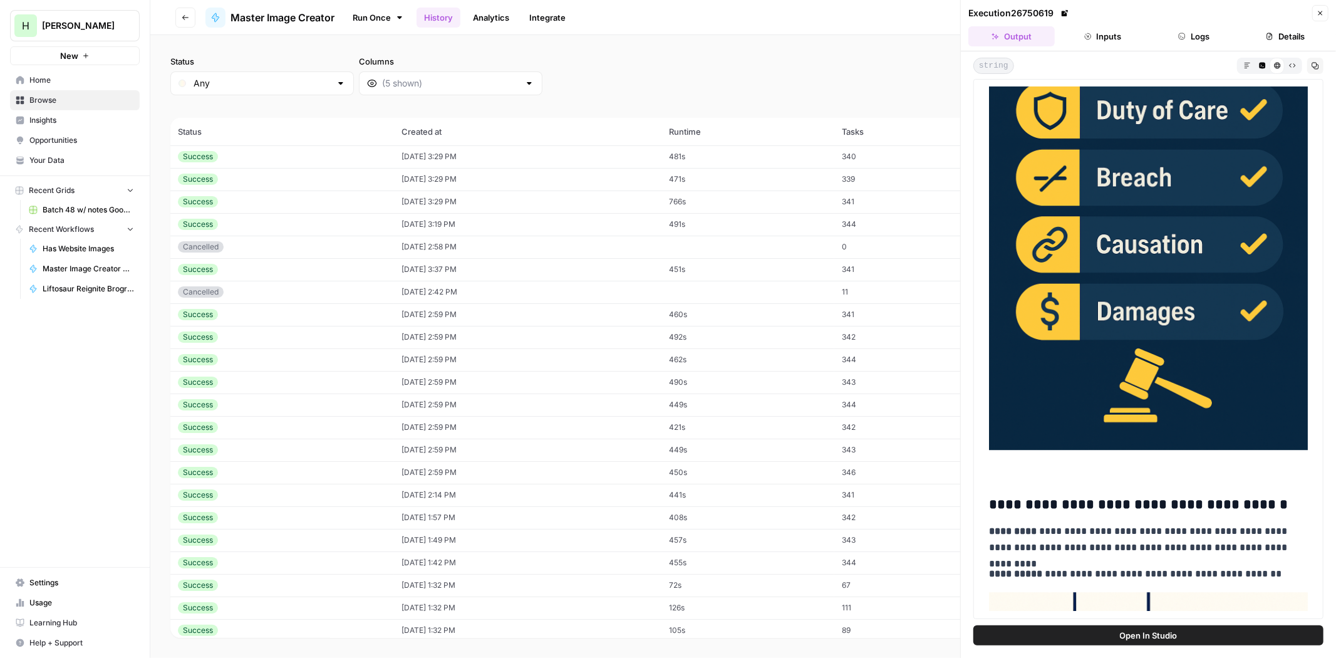
click at [380, 16] on link "Run Once" at bounding box center [378, 17] width 67 height 21
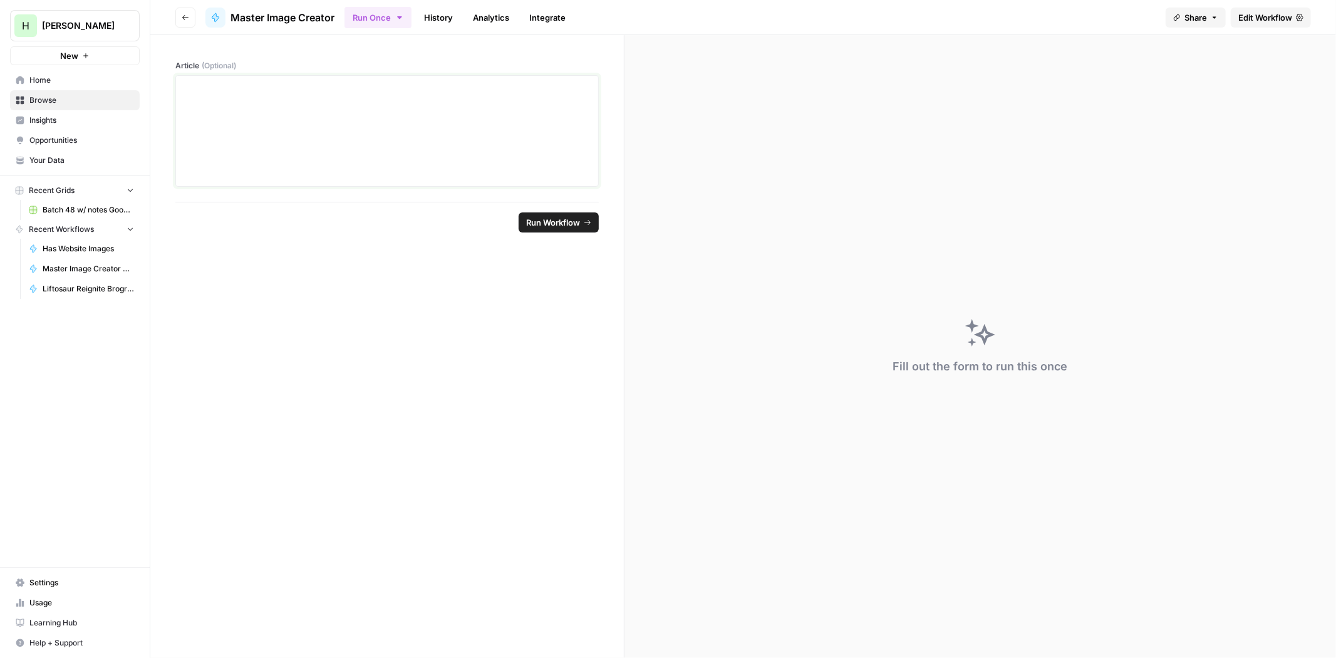
click at [323, 108] on div at bounding box center [387, 131] width 407 height 100
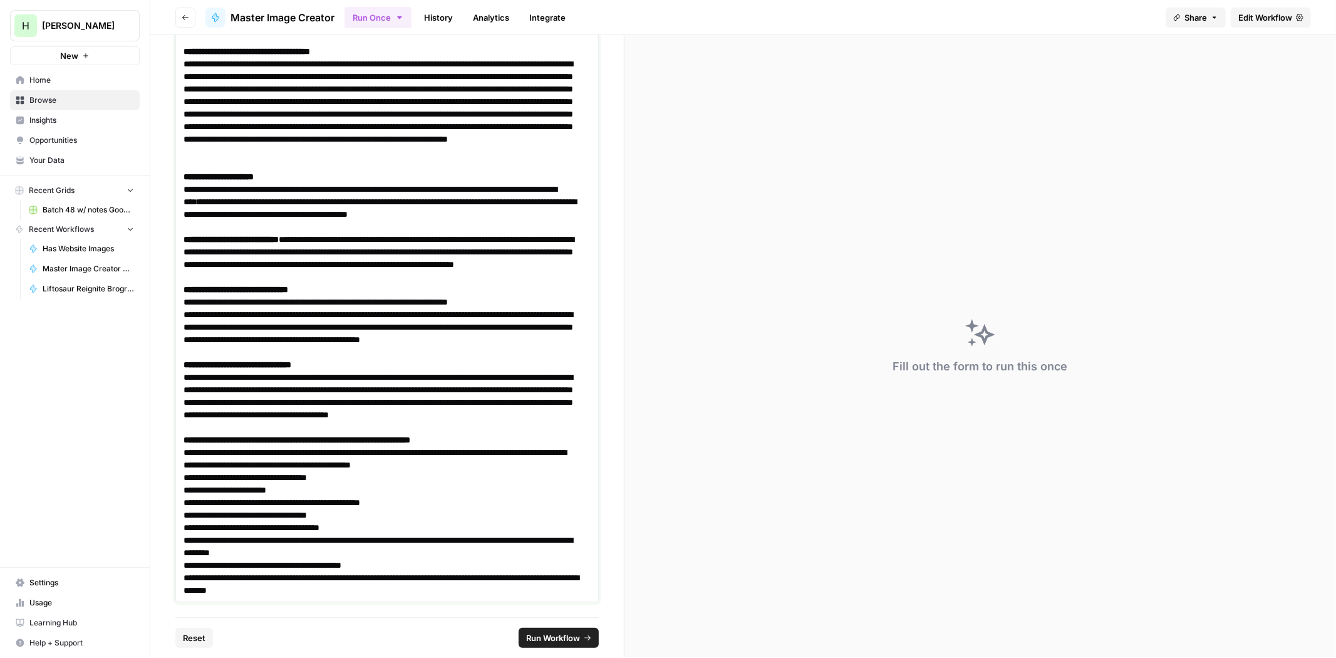
scroll to position [850, 0]
click at [580, 640] on button "Run Workflow" at bounding box center [559, 638] width 80 height 20
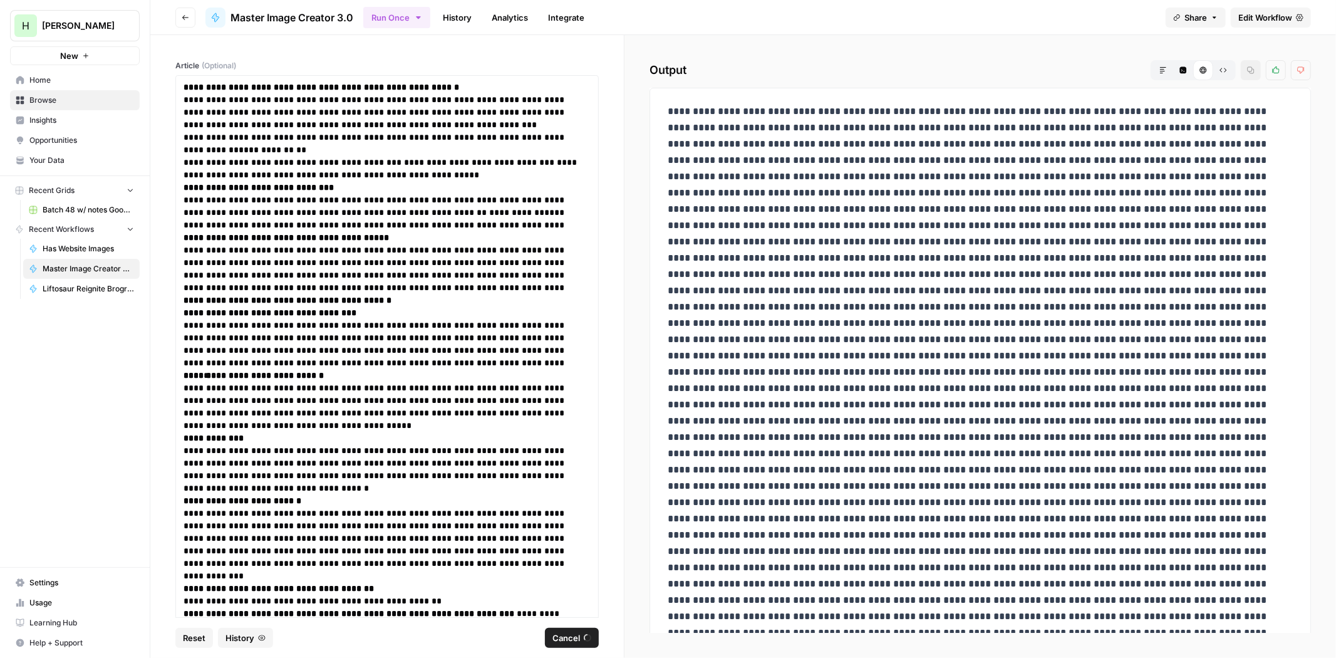
scroll to position [920, 0]
